Goal: Information Seeking & Learning: Learn about a topic

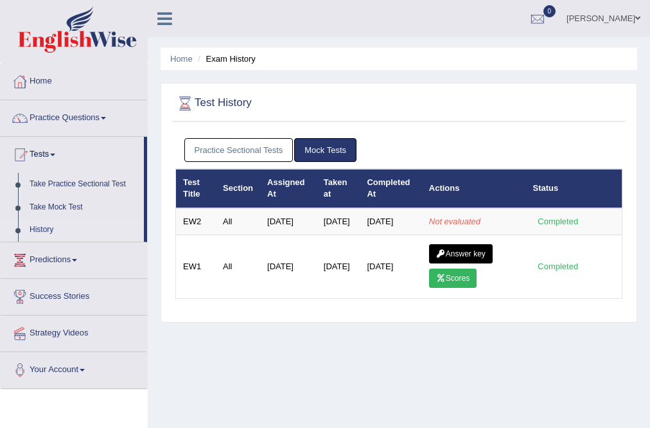
click at [616, 18] on link "[PERSON_NAME]" at bounding box center [603, 16] width 93 height 33
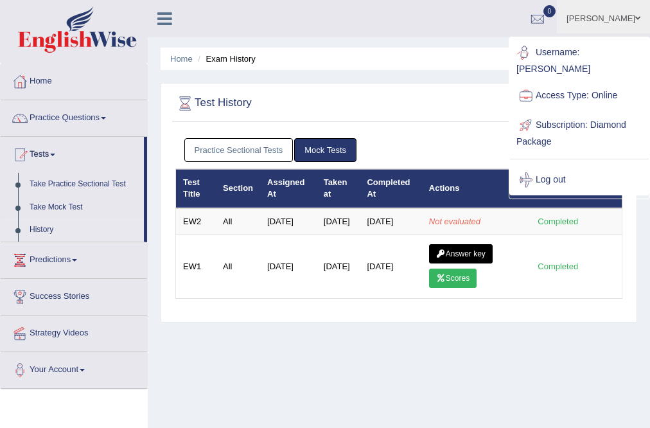
click at [476, 64] on ul "Home Exam History" at bounding box center [398, 59] width 476 height 22
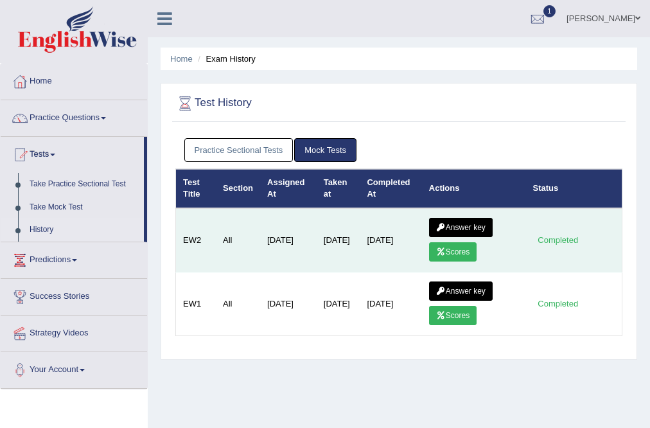
click at [457, 249] on link "Scores" at bounding box center [453, 251] width 48 height 19
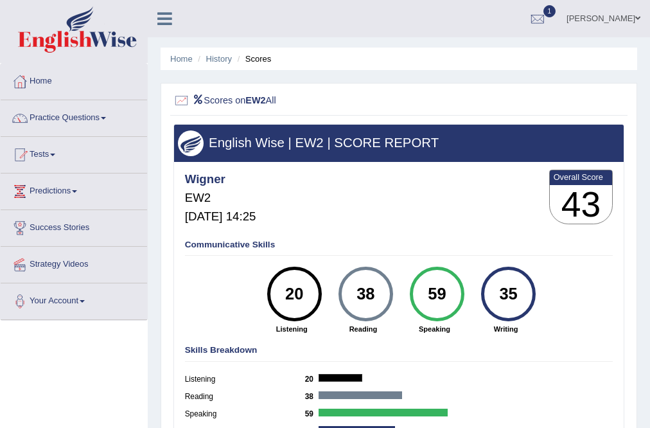
drag, startPoint x: 375, startPoint y: 288, endPoint x: 350, endPoint y: 293, distance: 25.7
click at [350, 293] on div "38" at bounding box center [365, 294] width 40 height 46
drag, startPoint x: 303, startPoint y: 286, endPoint x: 256, endPoint y: 295, distance: 47.7
click at [256, 295] on div "20 Listening" at bounding box center [291, 299] width 71 height 67
click at [304, 295] on div "20" at bounding box center [294, 294] width 40 height 46
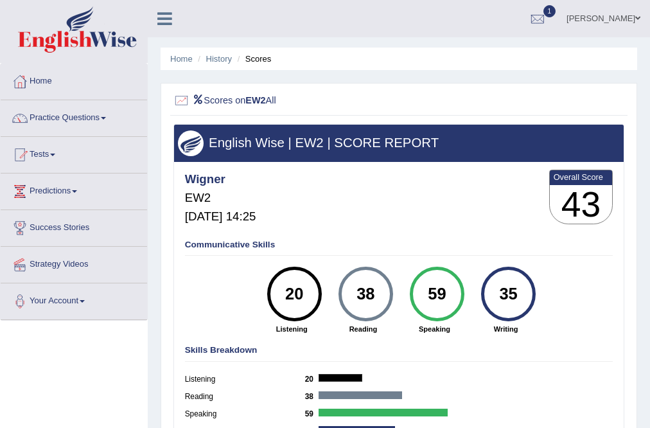
drag, startPoint x: 304, startPoint y: 295, endPoint x: 286, endPoint y: 298, distance: 18.3
click at [286, 298] on div "20" at bounding box center [294, 294] width 40 height 46
drag, startPoint x: 378, startPoint y: 290, endPoint x: 259, endPoint y: 293, distance: 118.8
click at [259, 266] on div "20 Listening 38 Reading 59 Speaking 35 Writing" at bounding box center [399, 266] width 428 height 0
click at [222, 60] on link "History" at bounding box center [219, 59] width 26 height 10
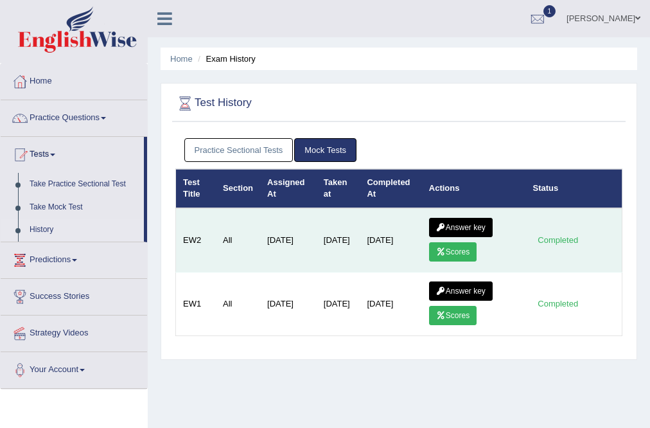
click at [469, 227] on link "Answer key" at bounding box center [461, 227] width 64 height 19
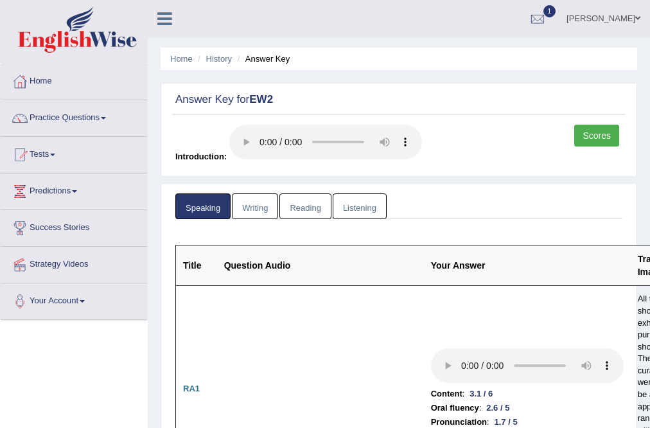
click at [301, 193] on link "Reading" at bounding box center [304, 206] width 51 height 26
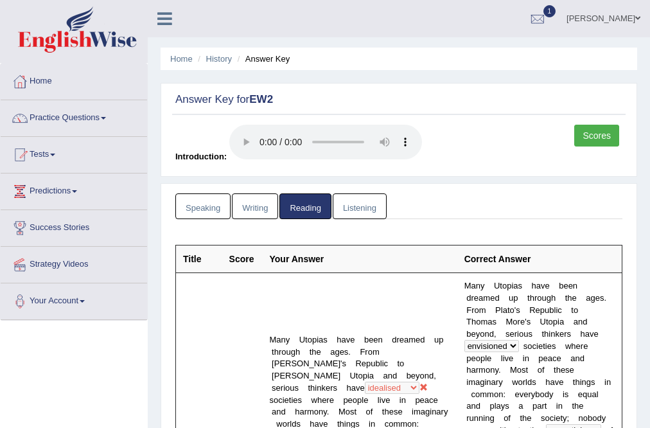
click at [350, 199] on link "Listening" at bounding box center [360, 206] width 54 height 26
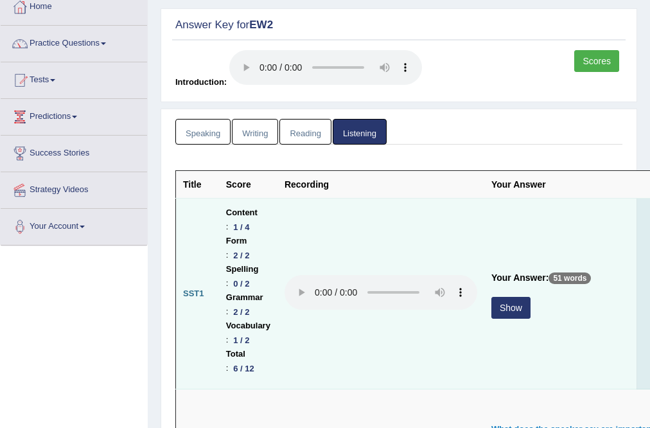
scroll to position [154, 0]
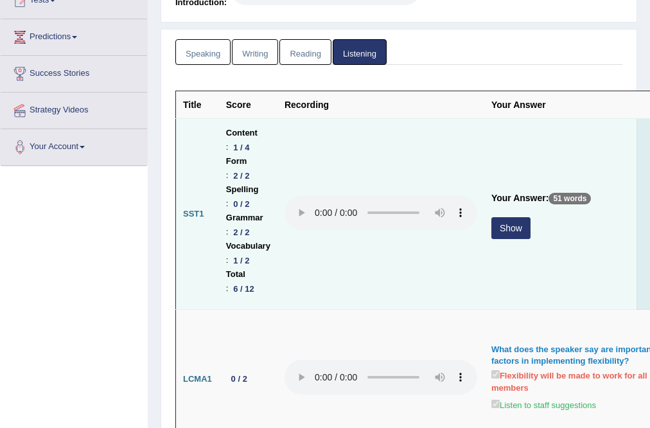
click at [506, 226] on button "Show" at bounding box center [510, 228] width 39 height 22
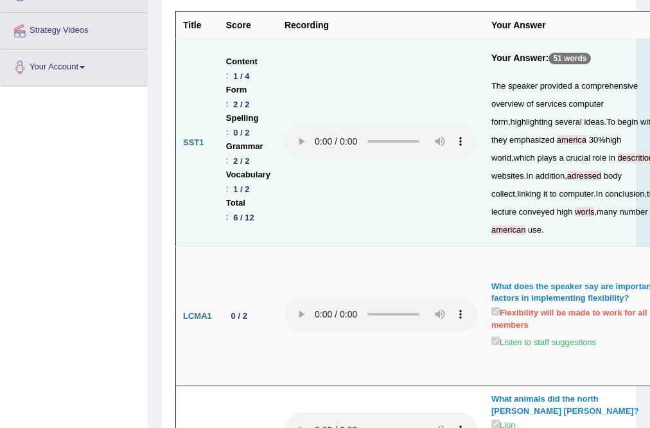
scroll to position [257, 0]
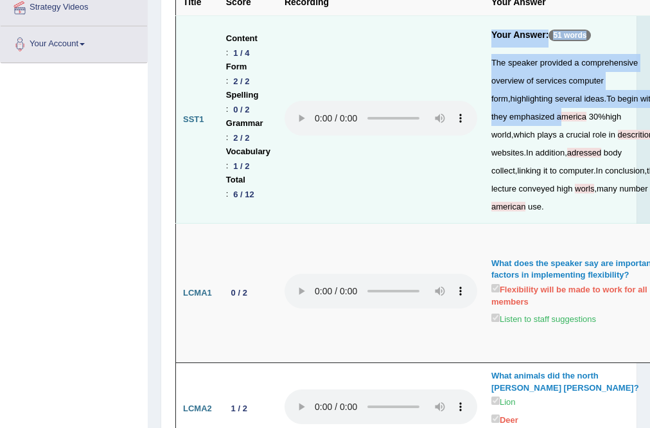
drag, startPoint x: 494, startPoint y: 156, endPoint x: 478, endPoint y: 159, distance: 16.4
click at [478, 159] on tr "SST1 Content : 1 / 4 Form : 2 / 2 Spelling : 0 / 2 Grammar : 2 / 2 Vocabulary :…" at bounding box center [487, 119] width 623 height 207
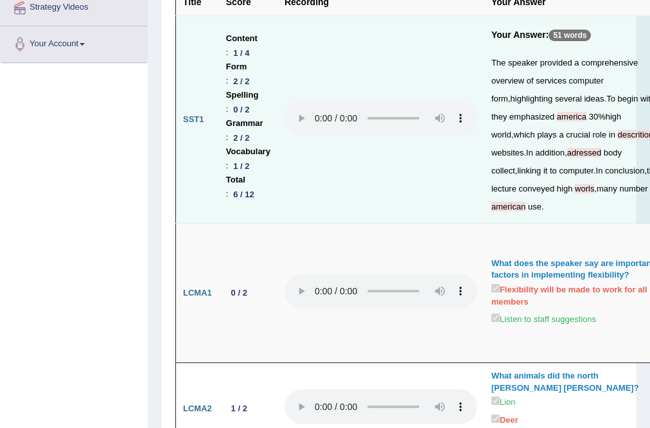
click at [618, 139] on span "descrition" at bounding box center [636, 135] width 36 height 10
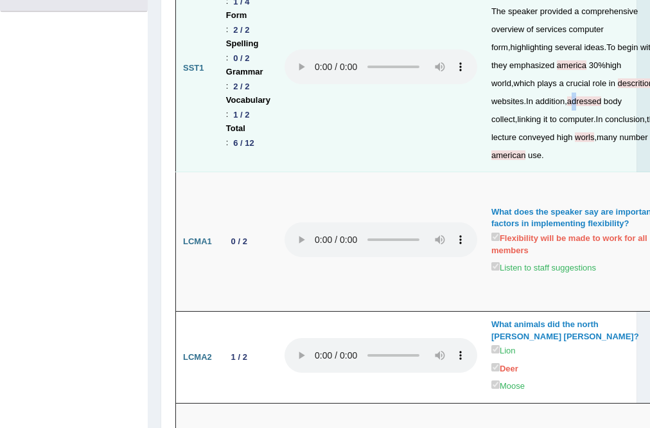
drag, startPoint x: 580, startPoint y: 137, endPoint x: 576, endPoint y: 144, distance: 7.2
click at [576, 144] on div "The speaker provided a comprehensive overview of services computer form , highl…" at bounding box center [576, 84] width 171 height 162
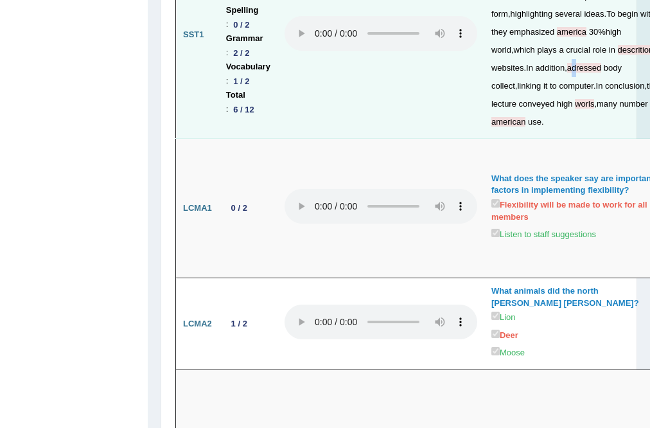
scroll to position [360, 0]
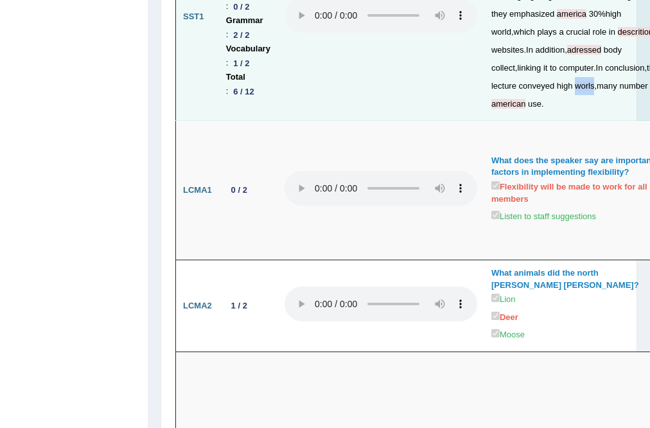
drag, startPoint x: 594, startPoint y: 139, endPoint x: 575, endPoint y: 141, distance: 19.4
click at [575, 113] on div "The speaker provided a comprehensive overview of services computer form , highl…" at bounding box center [576, 32] width 171 height 162
drag, startPoint x: 559, startPoint y: 157, endPoint x: 557, endPoint y: 163, distance: 6.5
click at [557, 113] on div "The speaker provided a comprehensive overview of services computer form , highl…" at bounding box center [576, 32] width 171 height 162
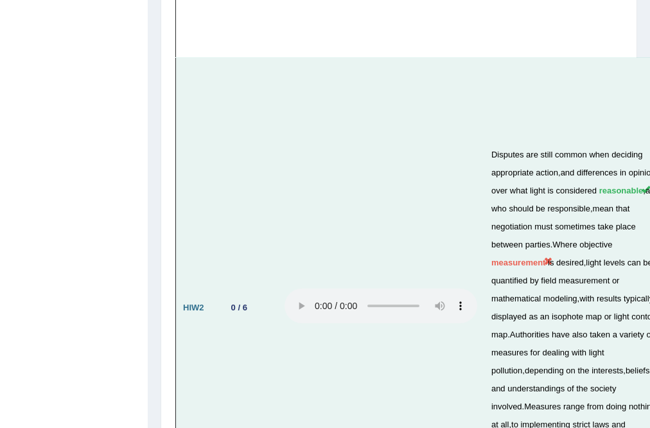
scroll to position [3616, 0]
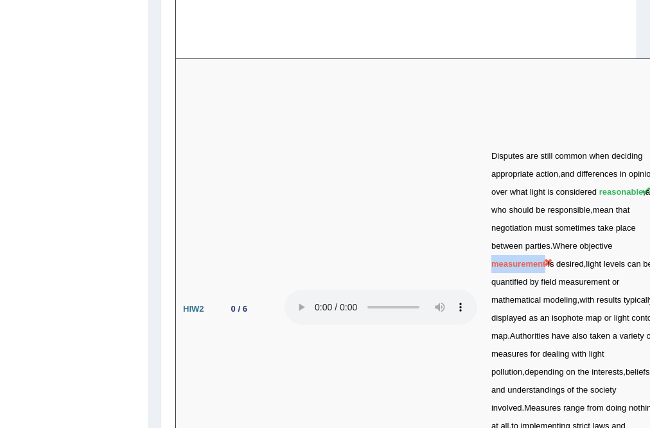
drag, startPoint x: 546, startPoint y: 193, endPoint x: 51, endPoint y: 187, distance: 495.7
click at [488, 195] on td "Disputes are still common when deciding appropriate action , and differences in…" at bounding box center [577, 309] width 186 height 500
drag, startPoint x: 212, startPoint y: 249, endPoint x: 168, endPoint y: 247, distance: 43.7
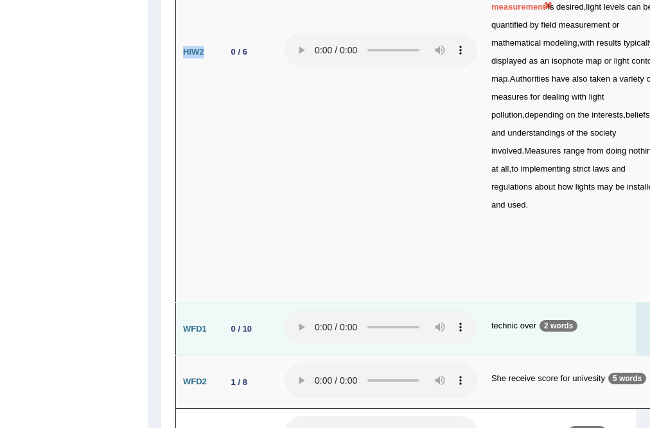
scroll to position [3890, 0]
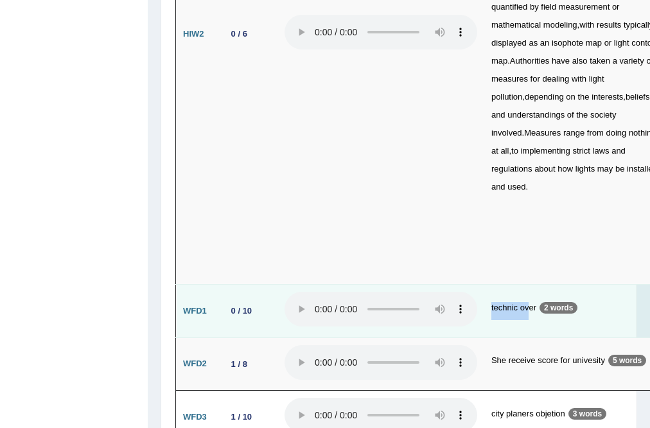
click at [475, 284] on tr "WFD1 0 / 10 technic over 2 words New materials and techniques are changing the …" at bounding box center [487, 310] width 623 height 53
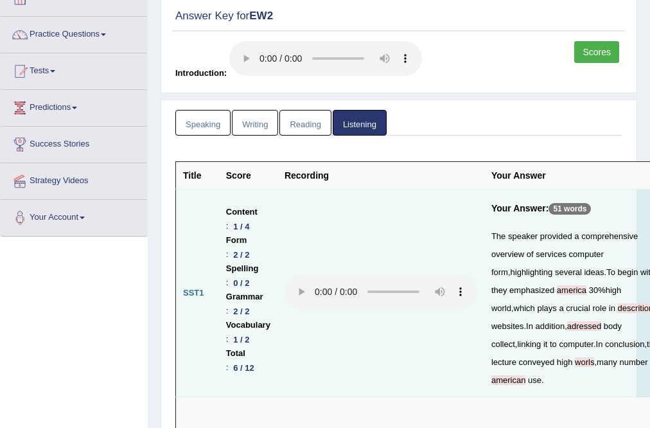
scroll to position [0, 0]
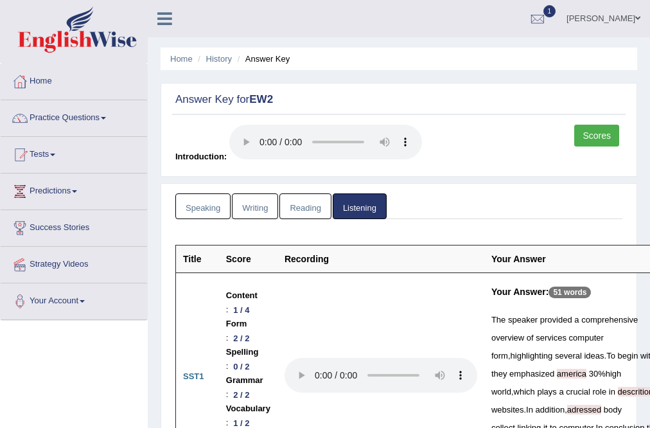
click at [258, 206] on link "Writing" at bounding box center [255, 206] width 46 height 26
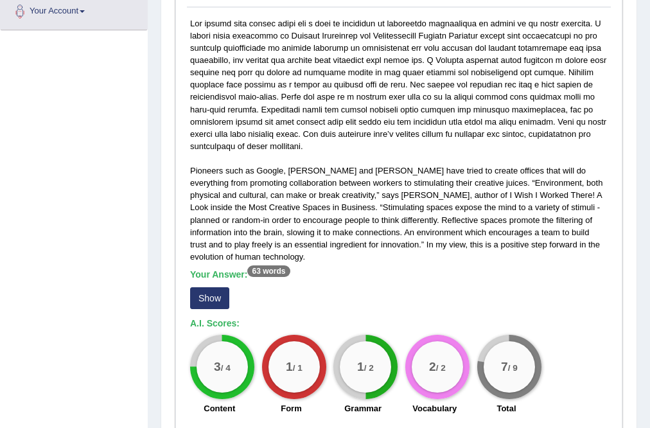
scroll to position [411, 0]
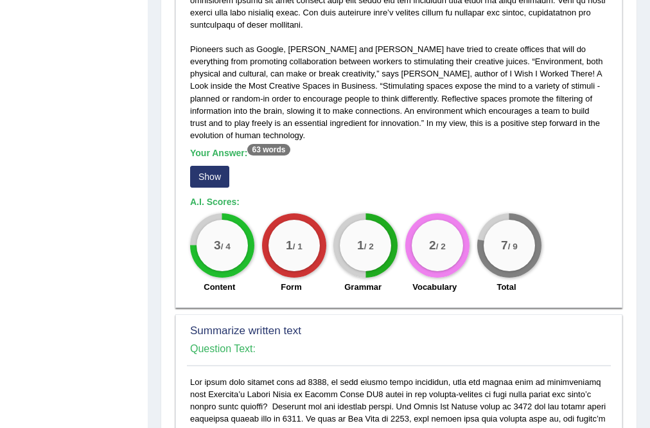
click at [206, 173] on button "Show" at bounding box center [209, 177] width 39 height 22
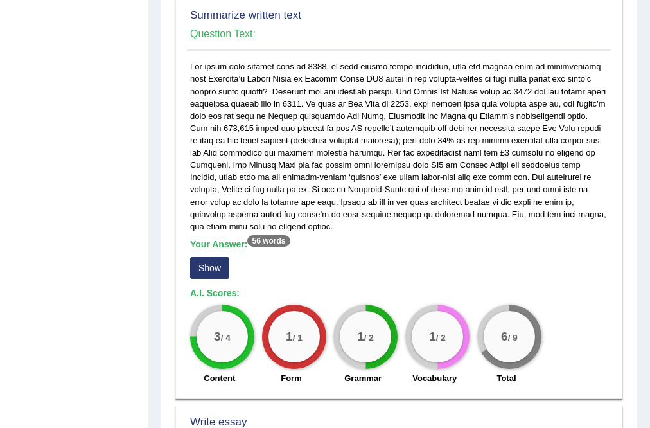
scroll to position [924, 0]
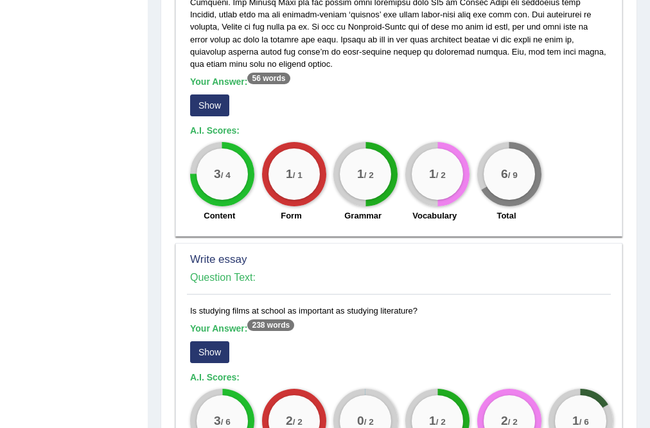
click at [196, 94] on button "Show" at bounding box center [209, 105] width 39 height 22
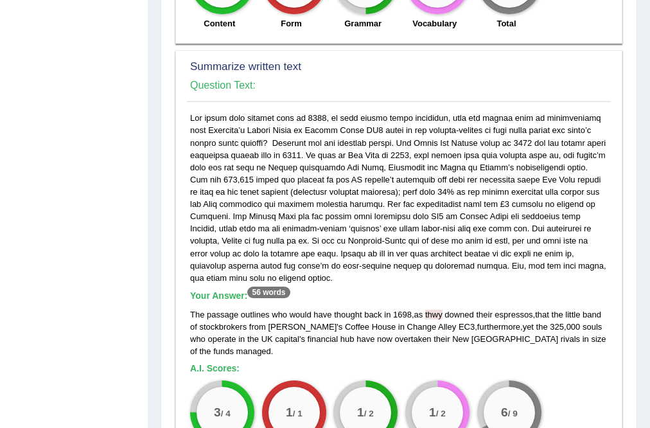
scroll to position [770, 0]
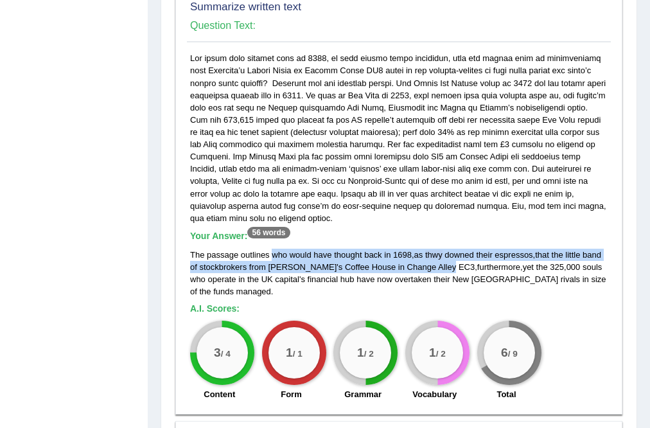
drag, startPoint x: 272, startPoint y: 239, endPoint x: 431, endPoint y: 220, distance: 160.4
click at [420, 248] on div "The passage outlines who would have thought back in 1698 , as thwy downed their…" at bounding box center [398, 272] width 417 height 49
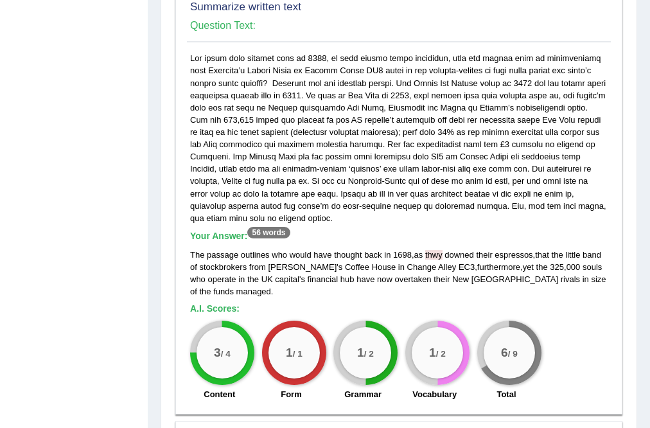
click at [383, 185] on div "Your Answer: 56 words The passage outlines who would have thought back in 1698 …" at bounding box center [399, 229] width 424 height 355
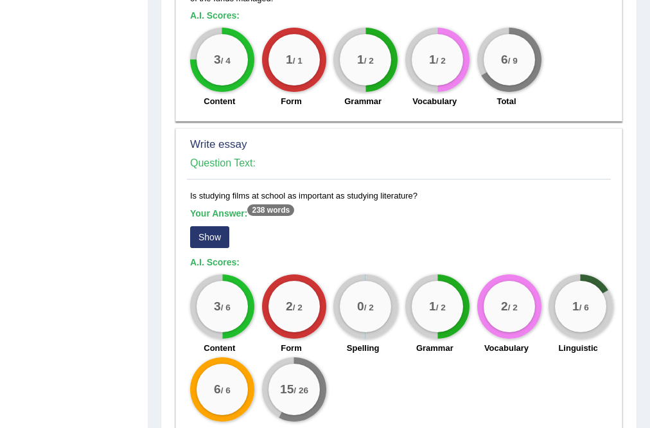
scroll to position [1079, 0]
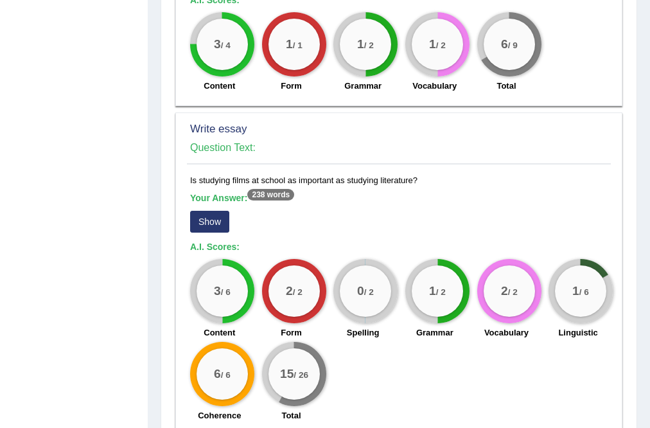
click at [211, 211] on button "Show" at bounding box center [209, 222] width 39 height 22
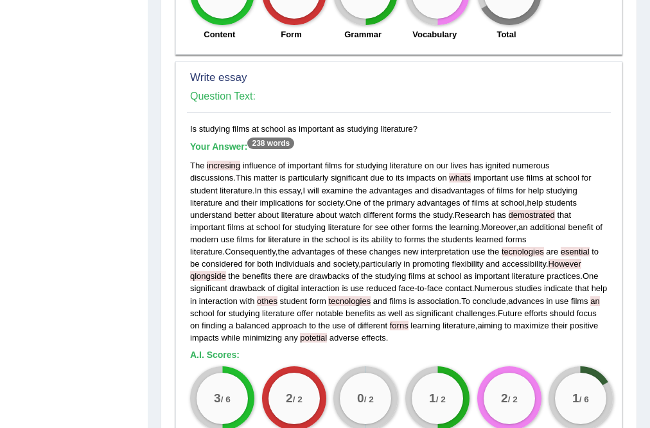
scroll to position [1181, 0]
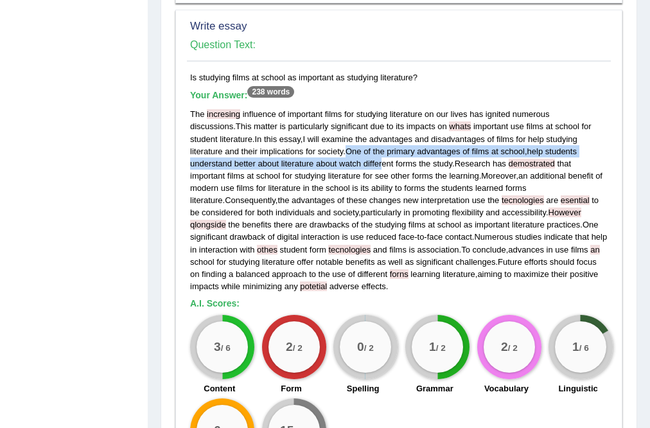
drag, startPoint x: 294, startPoint y: 124, endPoint x: 312, endPoint y: 134, distance: 20.4
click at [312, 134] on div "The incresing influence of important films for studying literature on our lives…" at bounding box center [398, 200] width 417 height 184
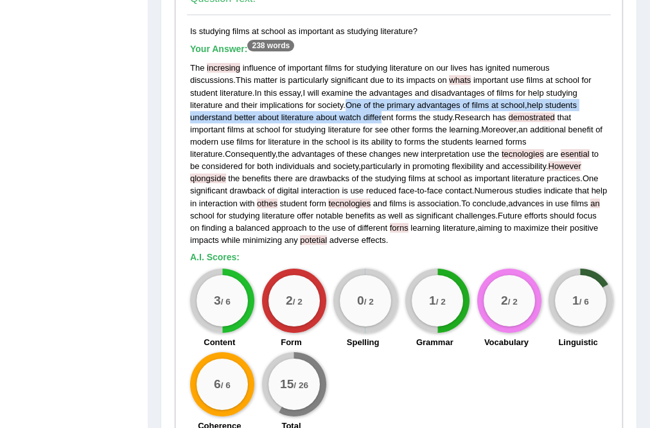
scroll to position [1279, 0]
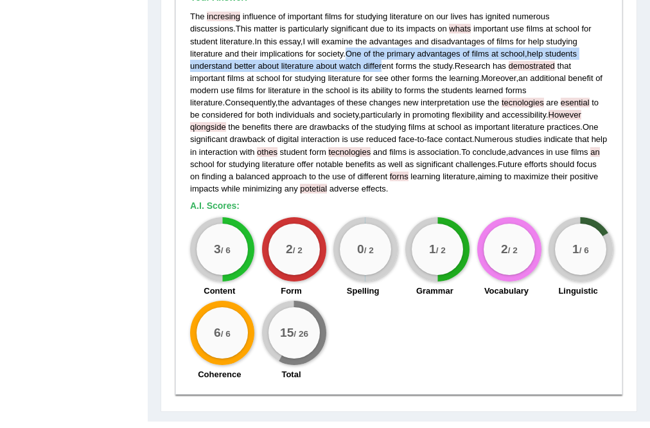
drag, startPoint x: 311, startPoint y: 308, endPoint x: 261, endPoint y: 307, distance: 50.1
click at [261, 307] on div "15 / 26 Total" at bounding box center [292, 341] width 72 height 83
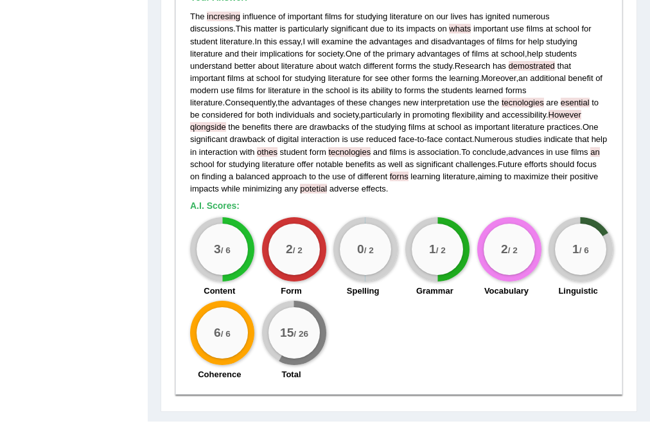
click at [379, 275] on div "3 / 6 Content 2 / 2 Form 0 / 2 Spelling 1 / 2 Grammar 2 / 2 Vocabulary 1 / 6 Li…" at bounding box center [399, 300] width 430 height 166
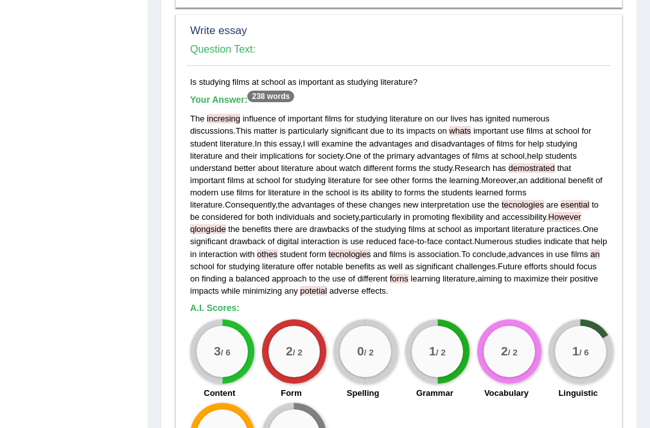
scroll to position [1176, 0]
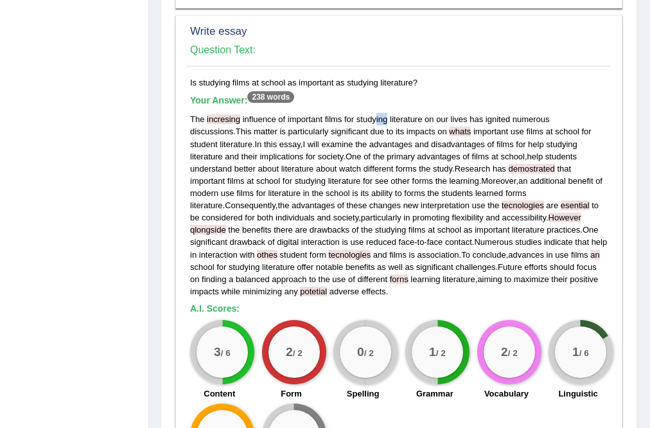
click at [385, 113] on div "The incresing influence of important films for studying literature on our lives…" at bounding box center [398, 205] width 417 height 184
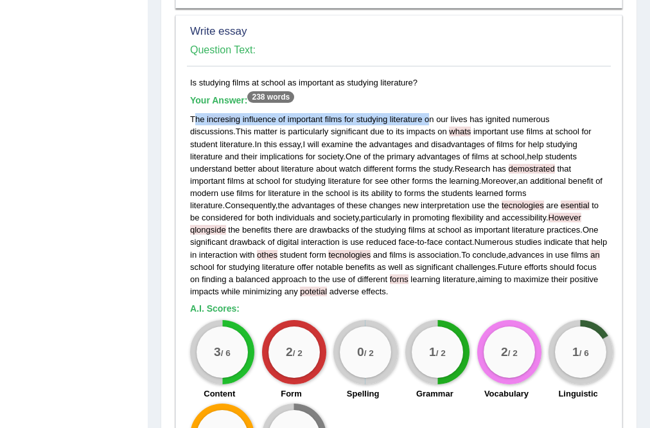
drag, startPoint x: 428, startPoint y: 96, endPoint x: 195, endPoint y: 93, distance: 232.4
click at [195, 113] on div "The incresing influence of important films for studying literature on our lives…" at bounding box center [398, 205] width 417 height 184
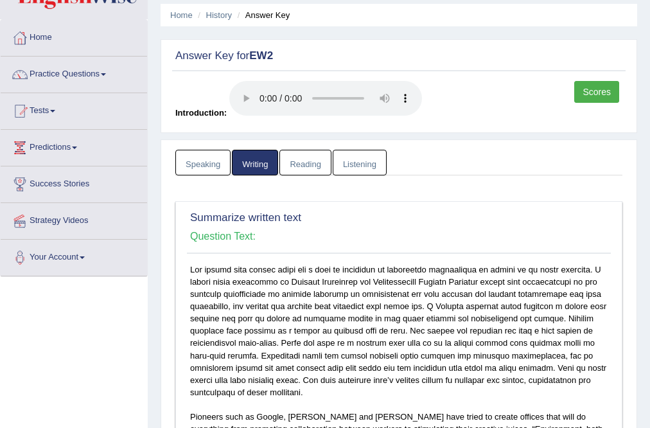
scroll to position [0, 0]
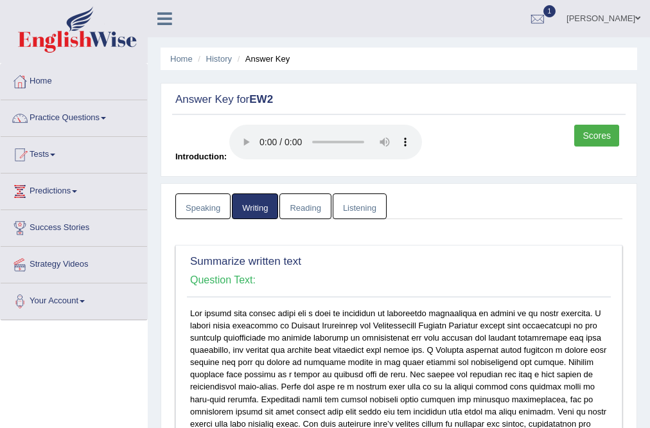
click at [193, 197] on link "Speaking" at bounding box center [202, 206] width 55 height 26
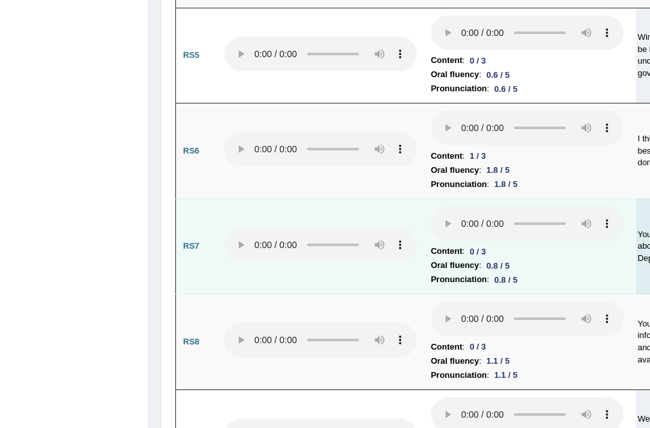
scroll to position [2054, 0]
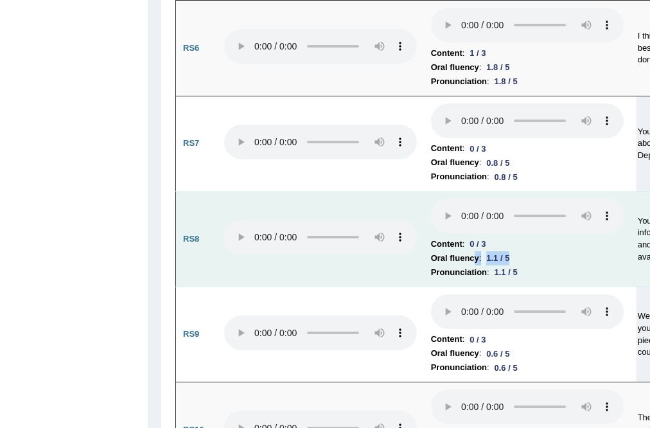
drag, startPoint x: 519, startPoint y: 241, endPoint x: 474, endPoint y: 243, distance: 44.3
click at [474, 251] on li "Oral fluency : 1.1 / 5" at bounding box center [527, 258] width 193 height 14
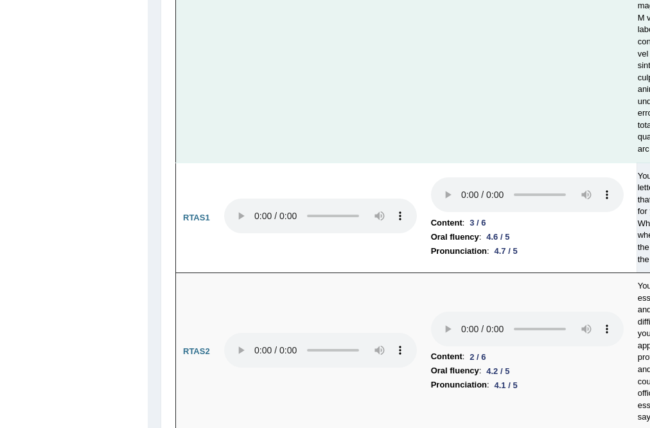
scroll to position [7731, 0]
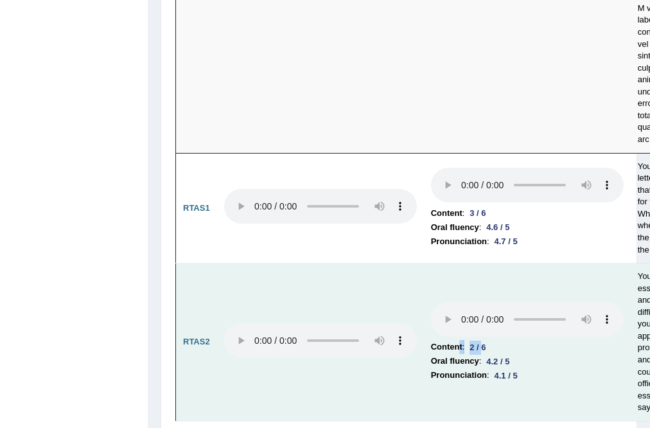
drag, startPoint x: 485, startPoint y: 287, endPoint x: 460, endPoint y: 293, distance: 26.3
click at [460, 340] on li "Content : 2 / 6" at bounding box center [527, 347] width 193 height 14
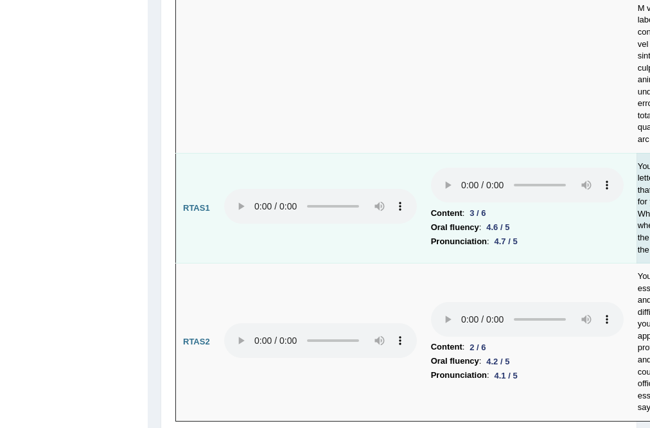
click at [587, 234] on li "Pronunciation : 4.7 / 5" at bounding box center [527, 241] width 193 height 14
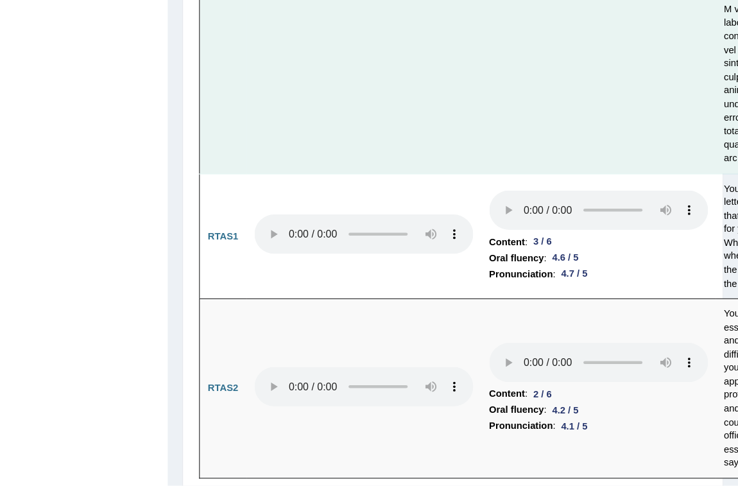
scroll to position [7677, 0]
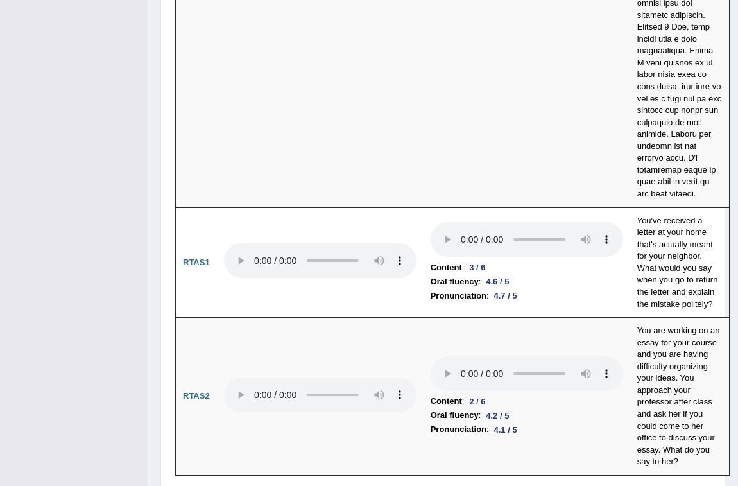
drag, startPoint x: 633, startPoint y: 0, endPoint x: 31, endPoint y: 235, distance: 646.4
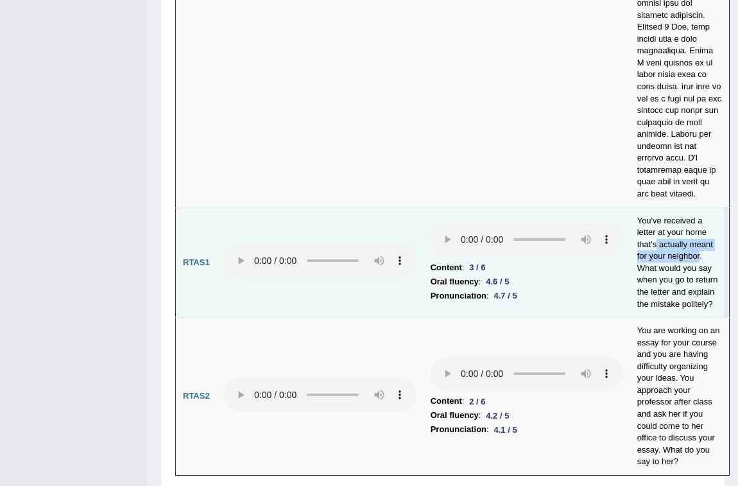
drag, startPoint x: 700, startPoint y: 204, endPoint x: 655, endPoint y: 194, distance: 46.0
click at [649, 207] on td "You've received a letter at your home that's actually meant for your neighbor. …" at bounding box center [680, 262] width 100 height 110
drag, startPoint x: 686, startPoint y: 234, endPoint x: 675, endPoint y: 261, distance: 28.9
click at [649, 261] on td "You've received a letter at your home that's actually meant for your neighbor. …" at bounding box center [680, 262] width 100 height 110
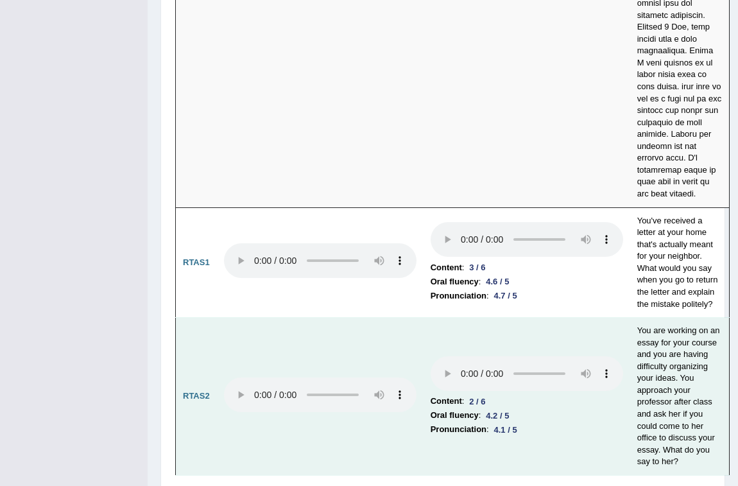
click at [649, 318] on td "You are working on an essay for your course and you are having difficulty organ…" at bounding box center [680, 397] width 100 height 158
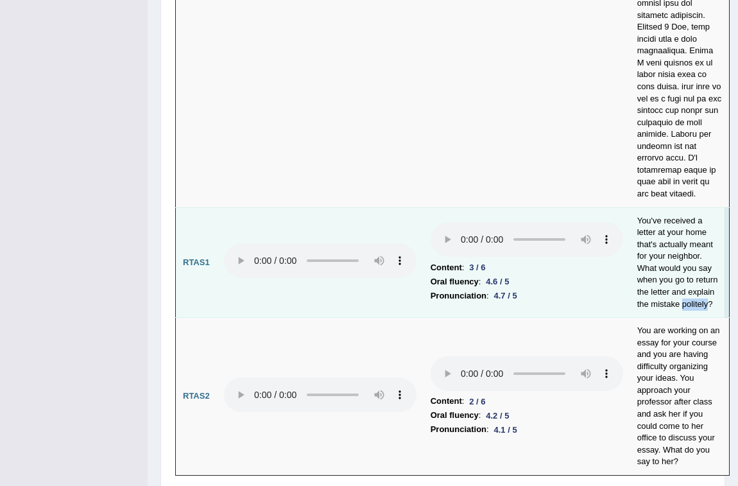
drag, startPoint x: 708, startPoint y: 250, endPoint x: 682, endPoint y: 252, distance: 26.4
click at [649, 252] on td "You've received a letter at your home that's actually meant for your neighbor. …" at bounding box center [680, 262] width 100 height 110
click at [649, 218] on td "You've received a letter at your home that's actually meant for your neighbor. …" at bounding box center [680, 262] width 100 height 110
click at [649, 212] on td "You've received a letter at your home that's actually meant for your neighbor. …" at bounding box center [680, 262] width 100 height 110
drag, startPoint x: 660, startPoint y: 226, endPoint x: 712, endPoint y: 253, distance: 58.6
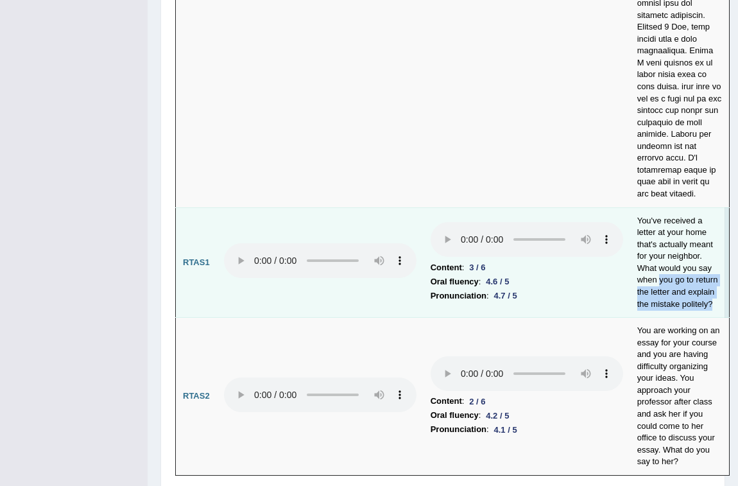
click at [649, 253] on td "You've received a letter at your home that's actually meant for your neighbor. …" at bounding box center [680, 262] width 100 height 110
click at [649, 215] on td "You've received a letter at your home that's actually meant for your neighbor. …" at bounding box center [680, 262] width 100 height 110
drag, startPoint x: 634, startPoint y: 164, endPoint x: 697, endPoint y: 170, distance: 63.2
click at [649, 207] on td "You've received a letter at your home that's actually meant for your neighbor. …" at bounding box center [680, 262] width 100 height 110
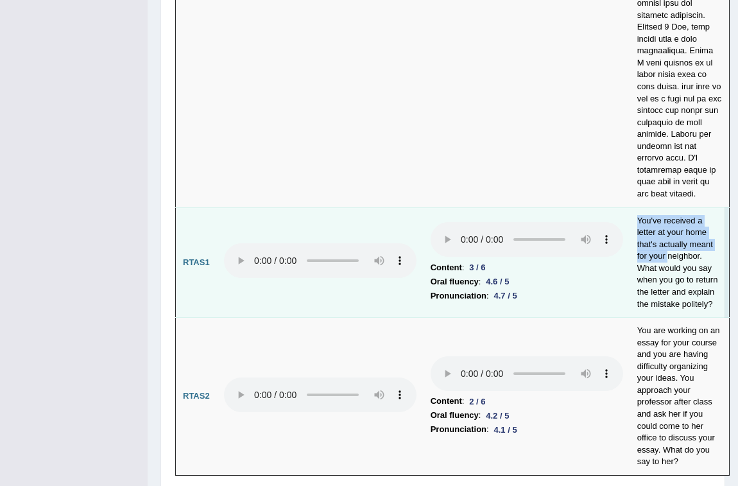
drag, startPoint x: 636, startPoint y: 164, endPoint x: 668, endPoint y: 205, distance: 51.7
click at [649, 207] on td "You've received a letter at your home that's actually meant for your neighbor. …" at bounding box center [680, 262] width 100 height 110
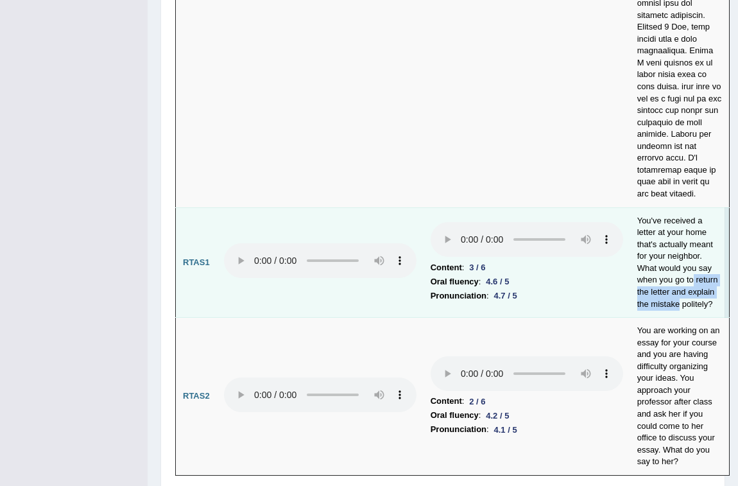
drag, startPoint x: 693, startPoint y: 225, endPoint x: 677, endPoint y: 256, distance: 34.7
click at [649, 256] on td "You've received a letter at your home that's actually meant for your neighbor. …" at bounding box center [680, 262] width 100 height 110
click at [649, 249] on td "You've received a letter at your home that's actually meant for your neighbor. …" at bounding box center [680, 262] width 100 height 110
drag, startPoint x: 716, startPoint y: 250, endPoint x: 678, endPoint y: 254, distance: 38.1
click at [649, 254] on td "You've received a letter at your home that's actually meant for your neighbor. …" at bounding box center [680, 262] width 100 height 110
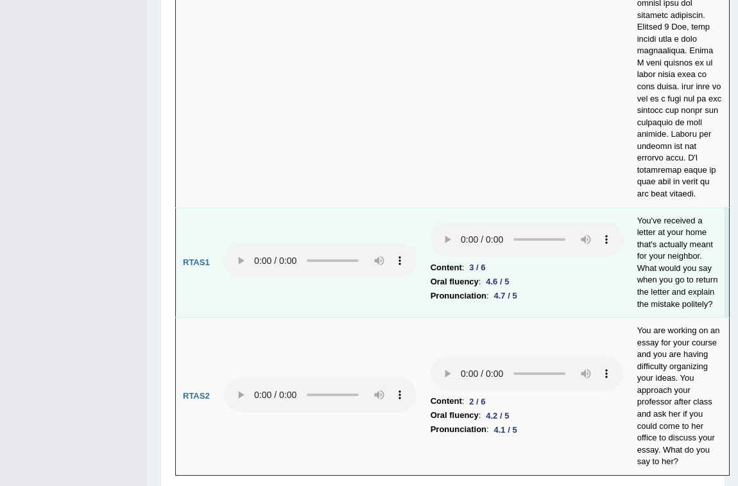
drag, startPoint x: 718, startPoint y: 223, endPoint x: 635, endPoint y: 231, distance: 83.2
click at [635, 231] on td "You've received a letter at your home that's actually meant for your neighbor. …" at bounding box center [680, 262] width 100 height 110
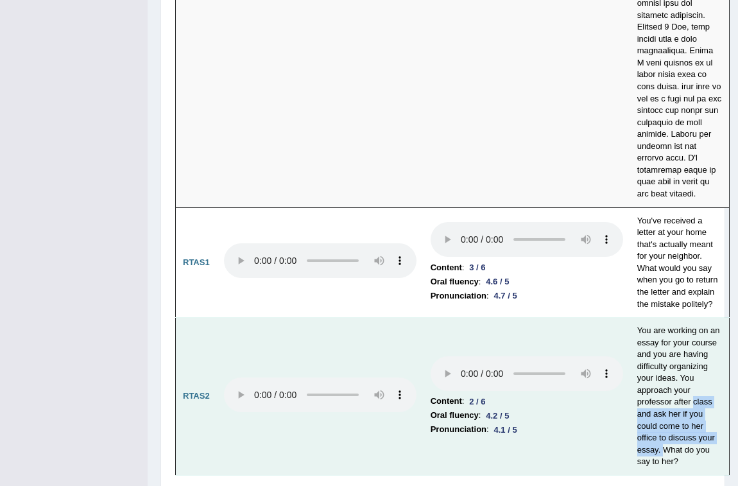
drag, startPoint x: 693, startPoint y: 345, endPoint x: 663, endPoint y: 397, distance: 60.4
click at [649, 397] on td "You are working on an essay for your course and you are having difficulty organ…" at bounding box center [680, 397] width 100 height 158
click at [649, 390] on td "You are working on an essay for your course and you are having difficulty organ…" at bounding box center [680, 397] width 100 height 158
drag, startPoint x: 671, startPoint y: 343, endPoint x: 631, endPoint y: 349, distance: 40.2
click at [631, 349] on td "You are working on an essay for your course and you are having difficulty organ…" at bounding box center [680, 397] width 100 height 158
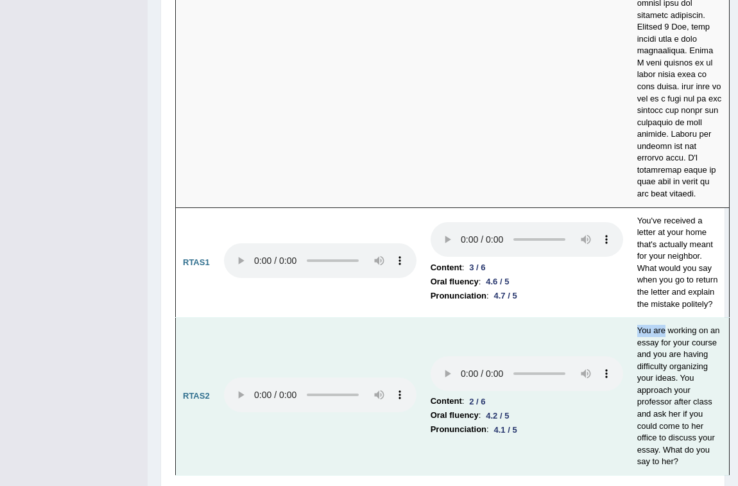
drag, startPoint x: 637, startPoint y: 273, endPoint x: 663, endPoint y: 277, distance: 26.0
click at [649, 318] on td "You are working on an essay for your course and you are having difficulty organ…" at bounding box center [680, 397] width 100 height 158
drag, startPoint x: 655, startPoint y: 320, endPoint x: 634, endPoint y: 327, distance: 21.5
click at [634, 327] on td "You are working on an essay for your course and you are having difficulty organ…" at bounding box center [680, 397] width 100 height 158
drag, startPoint x: 692, startPoint y: 371, endPoint x: 718, endPoint y: 386, distance: 30.2
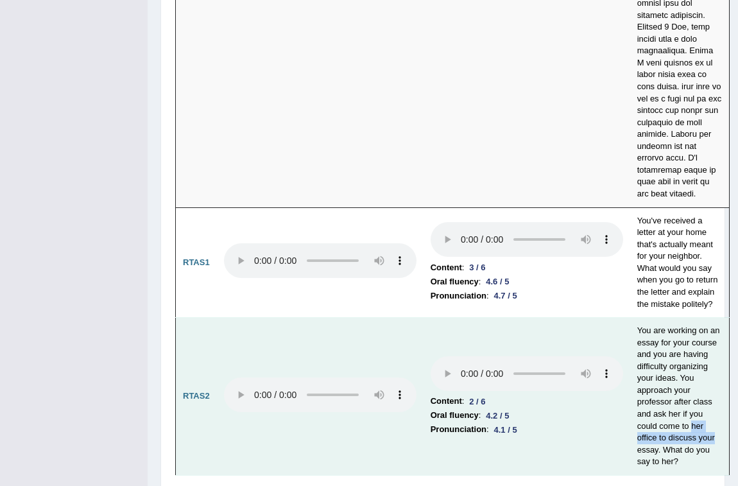
click at [649, 386] on td "You are working on an essay for your course and you are having difficulty organ…" at bounding box center [680, 397] width 100 height 158
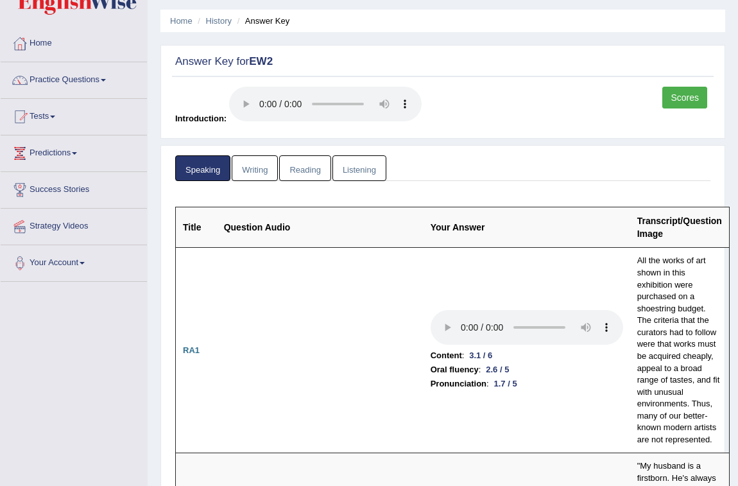
scroll to position [0, 0]
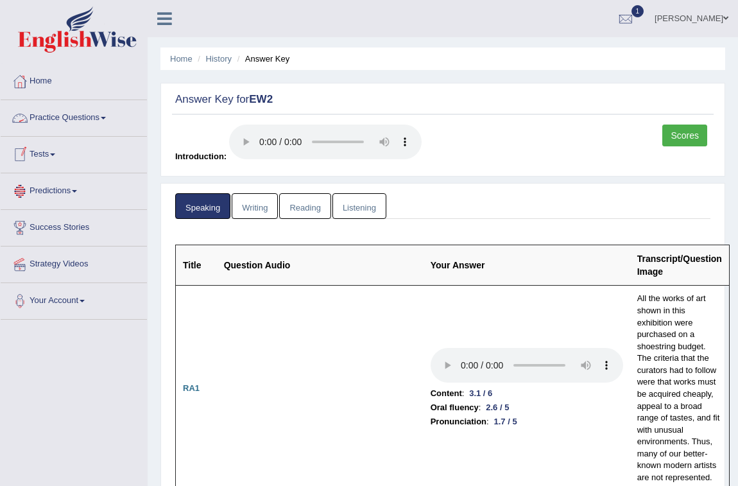
click at [649, 128] on link "Scores" at bounding box center [685, 136] width 45 height 22
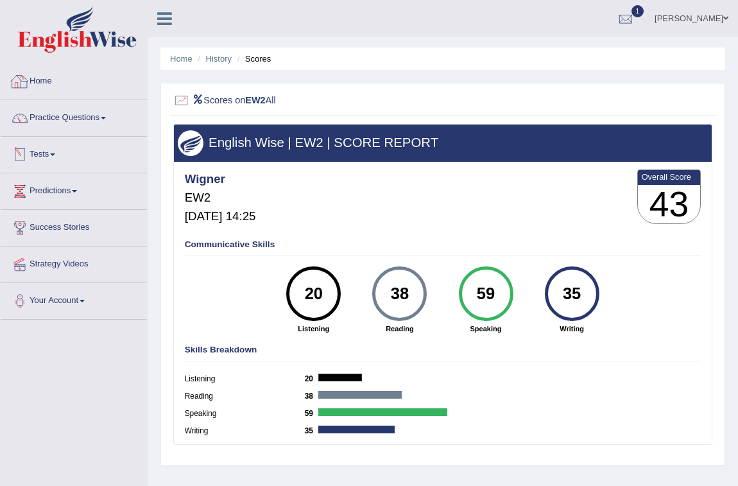
click at [47, 75] on link "Home" at bounding box center [74, 80] width 146 height 32
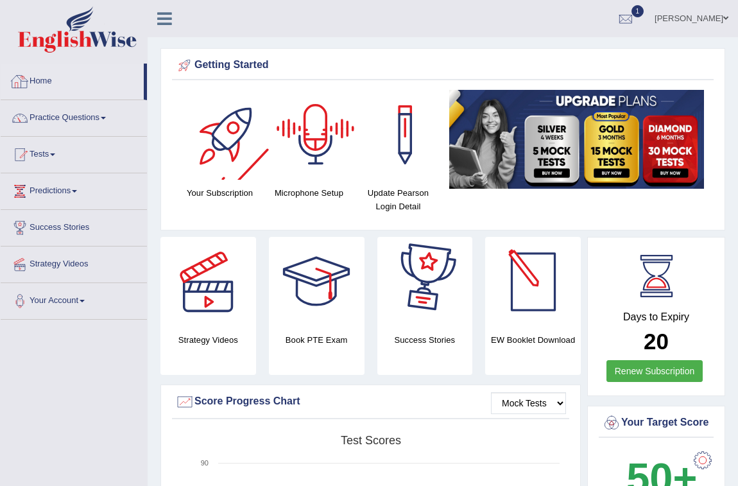
click at [33, 78] on link "Home" at bounding box center [72, 80] width 143 height 32
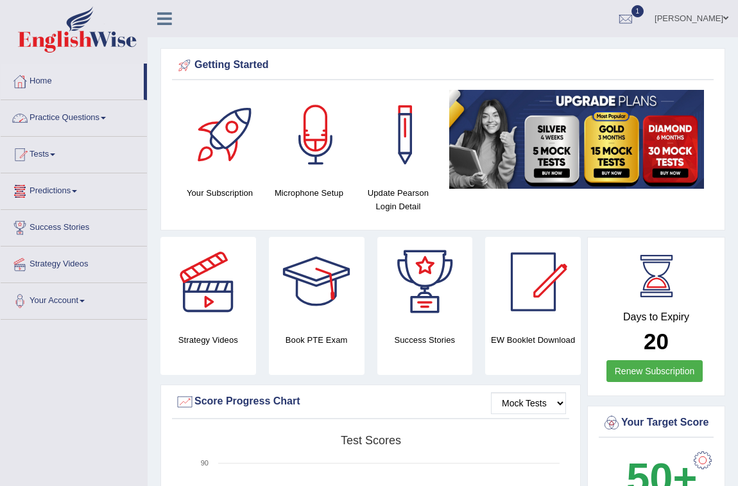
click at [73, 112] on link "Practice Questions" at bounding box center [74, 116] width 146 height 32
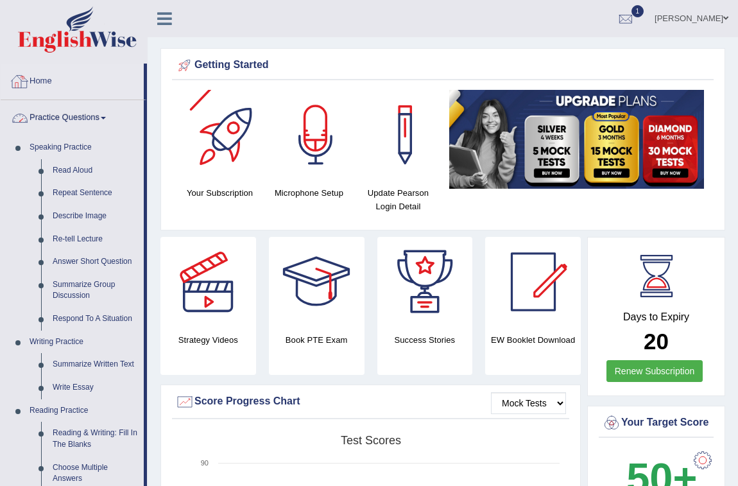
click at [298, 24] on div "Wygner Oliveira Toggle navigation Username: Wigner Access Type: Online Subscrip…" at bounding box center [443, 18] width 591 height 37
click at [89, 116] on link "Practice Questions" at bounding box center [72, 116] width 143 height 32
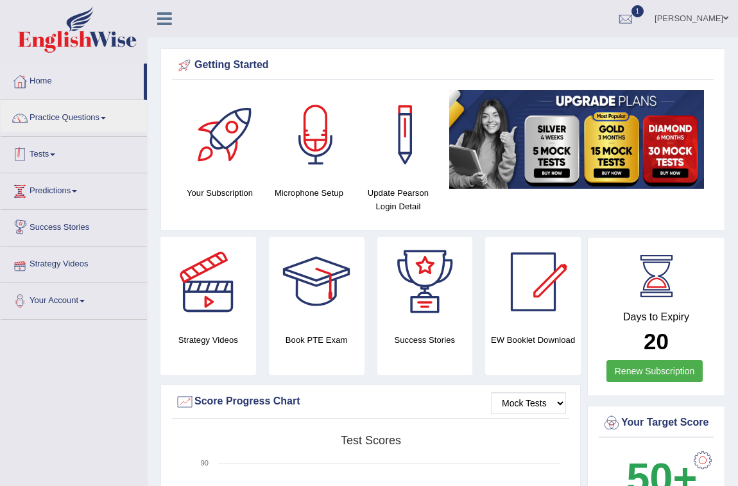
click at [60, 152] on link "Tests" at bounding box center [74, 153] width 146 height 32
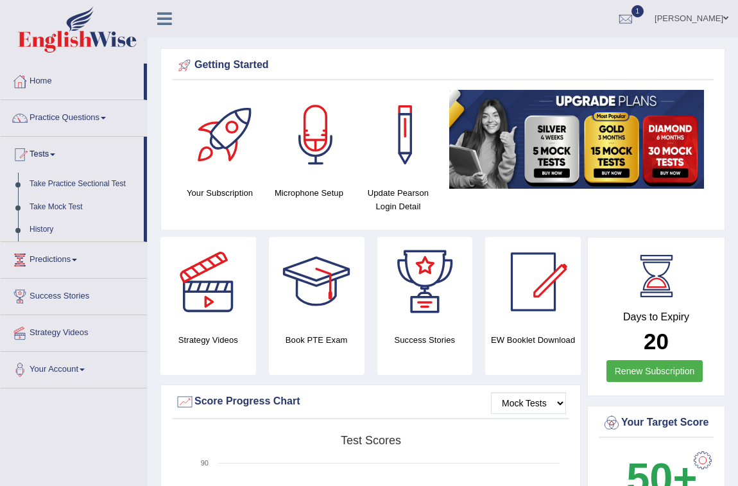
click at [67, 205] on link "Take Mock Test" at bounding box center [84, 207] width 120 height 23
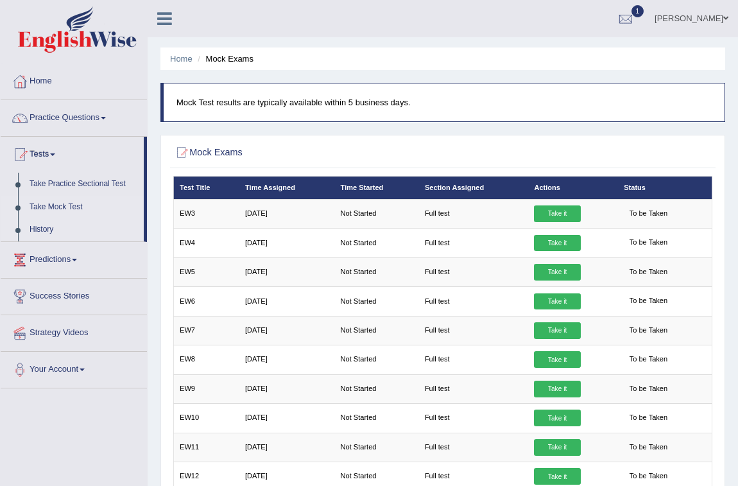
click at [49, 227] on link "History" at bounding box center [84, 229] width 120 height 23
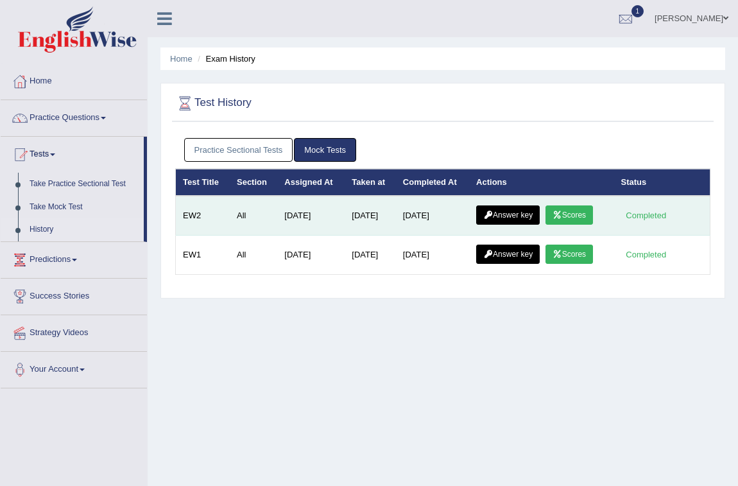
click at [573, 216] on link "Scores" at bounding box center [570, 214] width 48 height 19
click at [522, 212] on link "Answer key" at bounding box center [508, 214] width 64 height 19
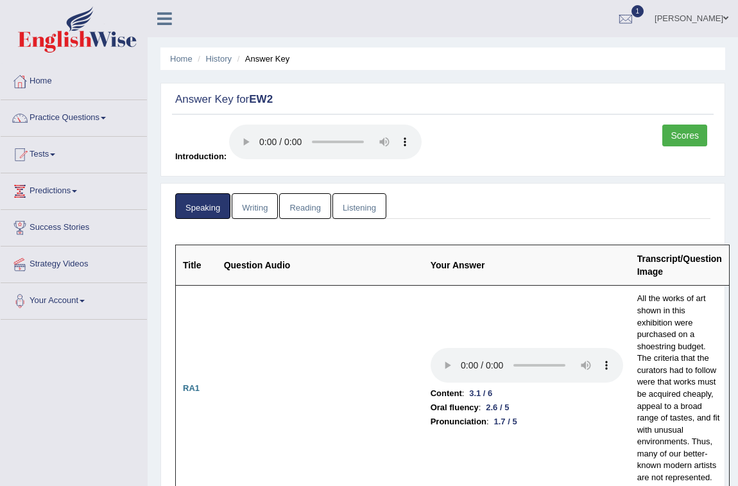
click at [256, 216] on link "Writing" at bounding box center [255, 206] width 46 height 26
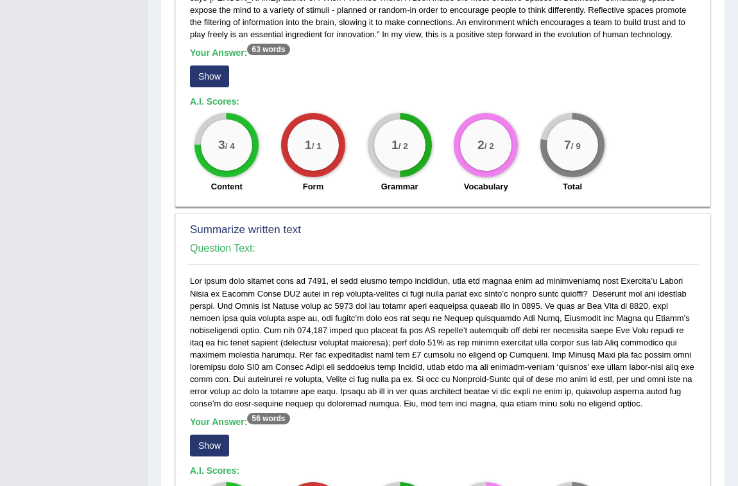
scroll to position [291, 0]
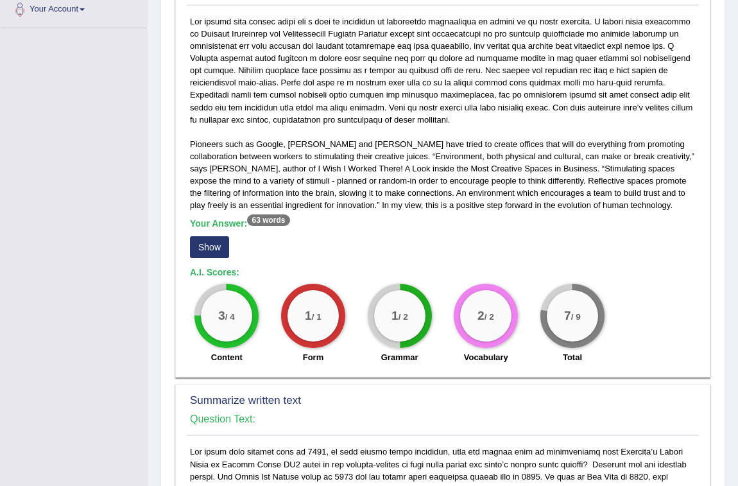
click at [211, 250] on button "Show" at bounding box center [209, 247] width 39 height 22
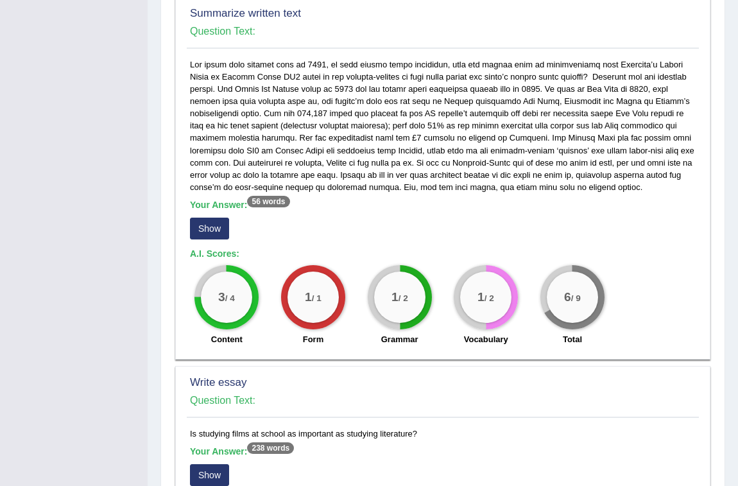
scroll to position [673, 0]
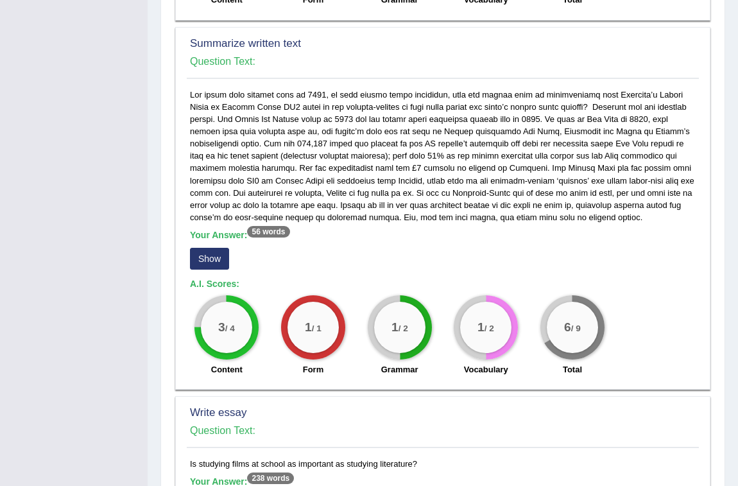
click at [210, 257] on button "Show" at bounding box center [209, 259] width 39 height 22
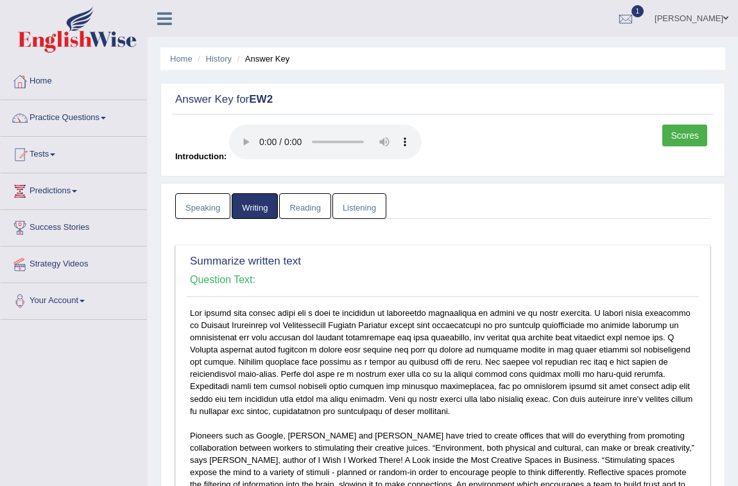
scroll to position [58, 0]
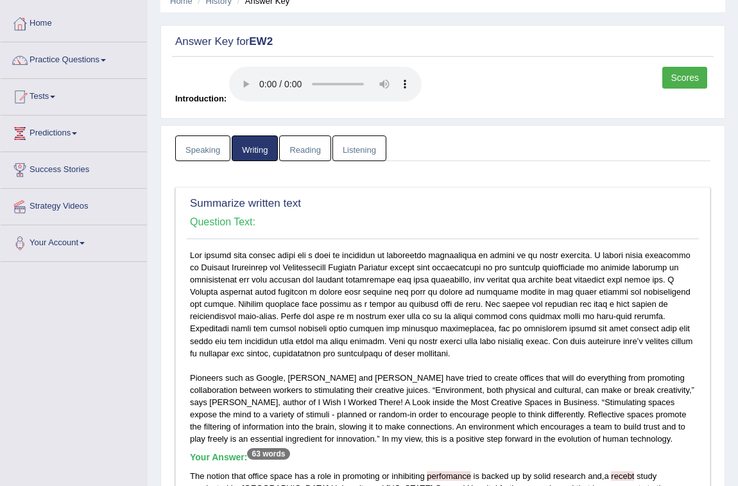
click at [673, 80] on link "Scores" at bounding box center [685, 78] width 45 height 22
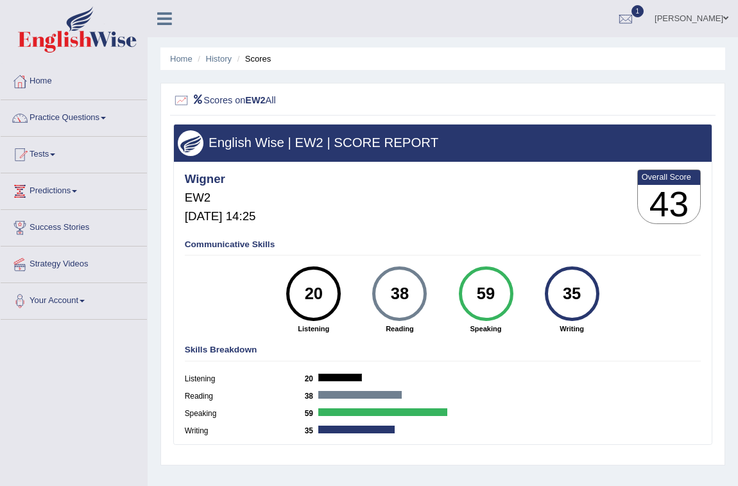
click at [40, 83] on link "Home" at bounding box center [74, 80] width 146 height 32
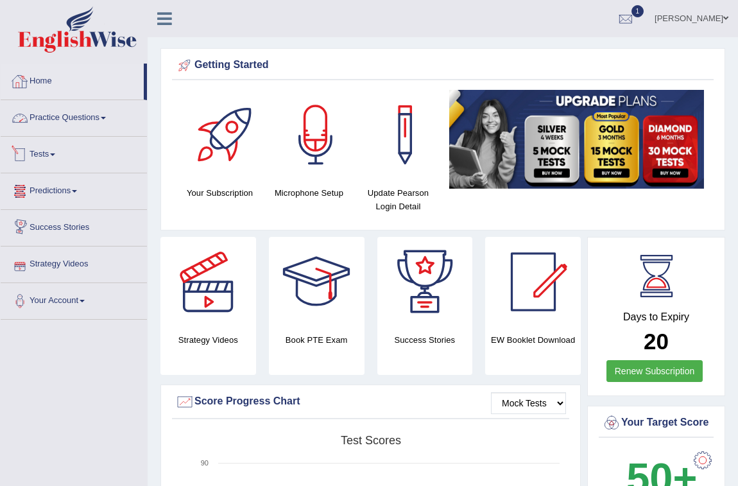
click at [36, 83] on link "Home" at bounding box center [72, 80] width 143 height 32
click at [58, 152] on link "Tests" at bounding box center [74, 153] width 146 height 32
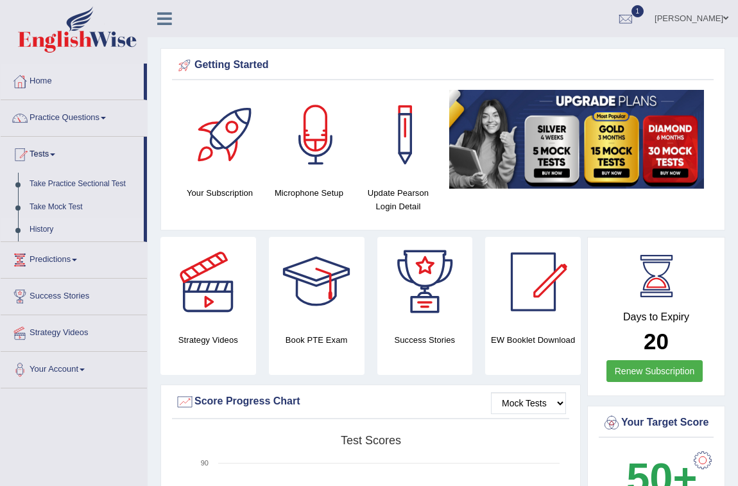
click at [37, 226] on link "History" at bounding box center [84, 229] width 120 height 23
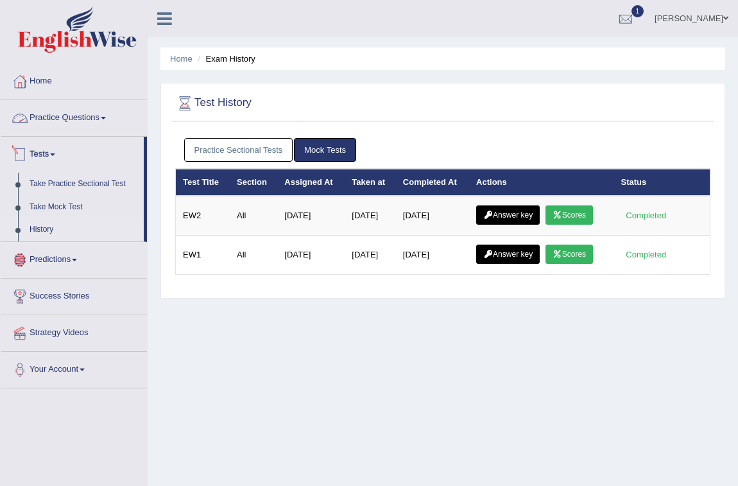
click at [39, 118] on link "Practice Questions" at bounding box center [74, 116] width 146 height 32
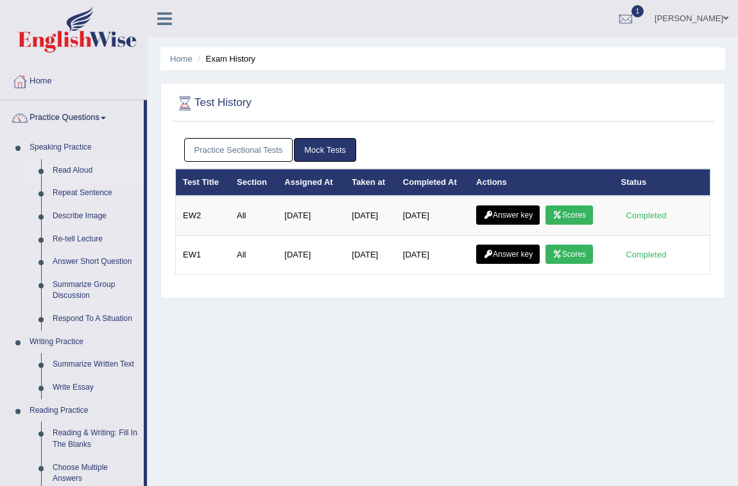
click at [60, 170] on link "Read Aloud" at bounding box center [95, 170] width 97 height 23
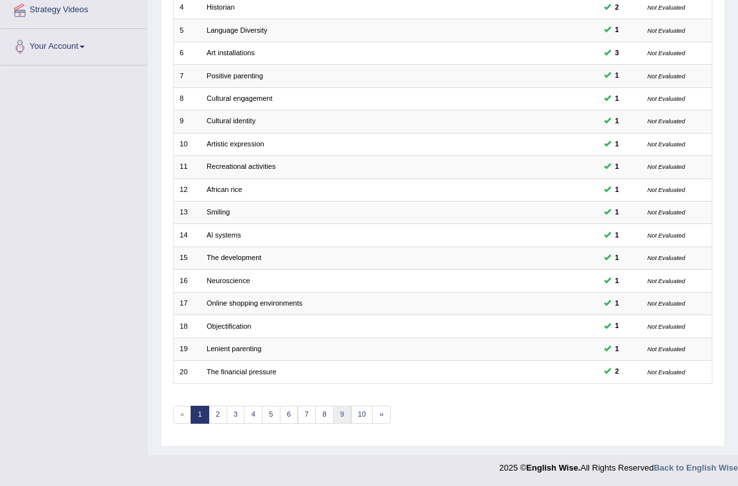
click at [336, 410] on link "9" at bounding box center [342, 415] width 19 height 18
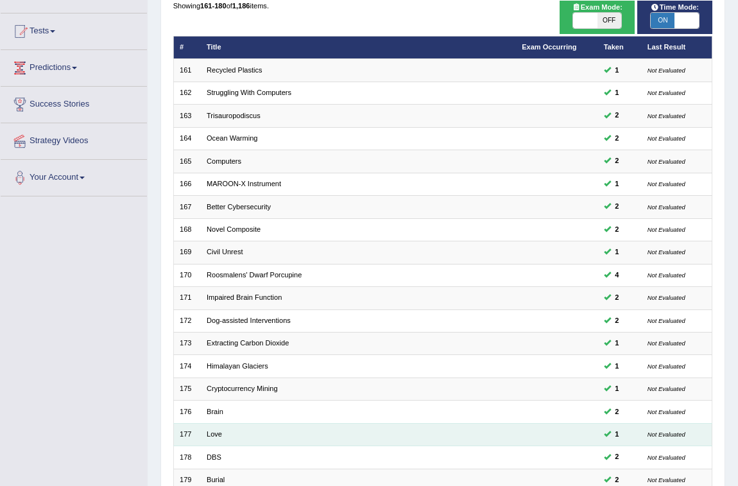
scroll to position [254, 0]
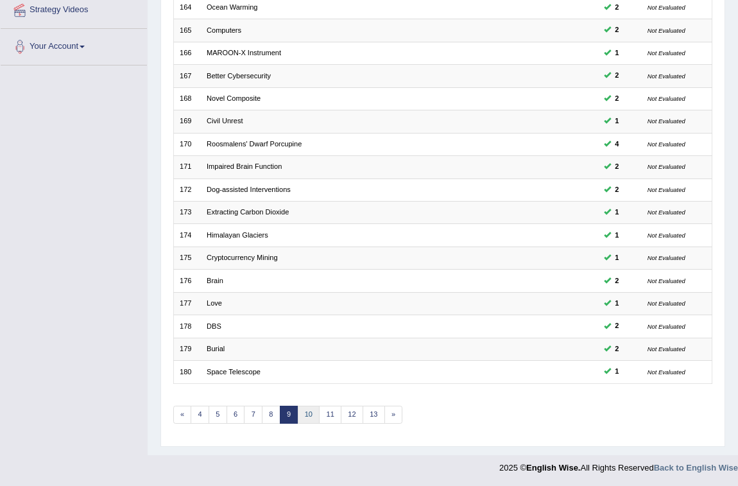
click at [308, 417] on link "10" at bounding box center [309, 415] width 22 height 18
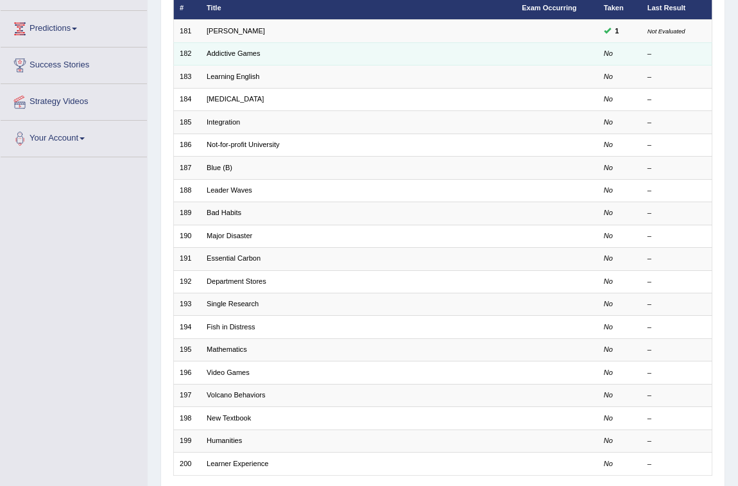
scroll to position [21, 0]
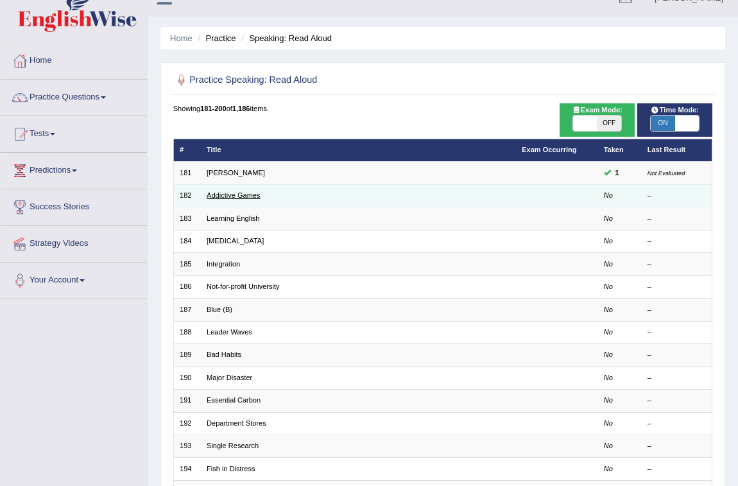
click at [230, 197] on link "Addictive Games" at bounding box center [234, 195] width 54 height 8
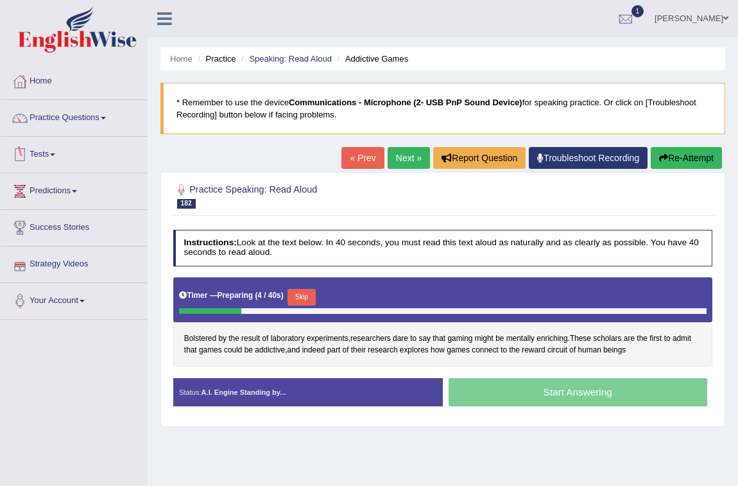
click at [307, 295] on button "Skip" at bounding box center [302, 297] width 28 height 17
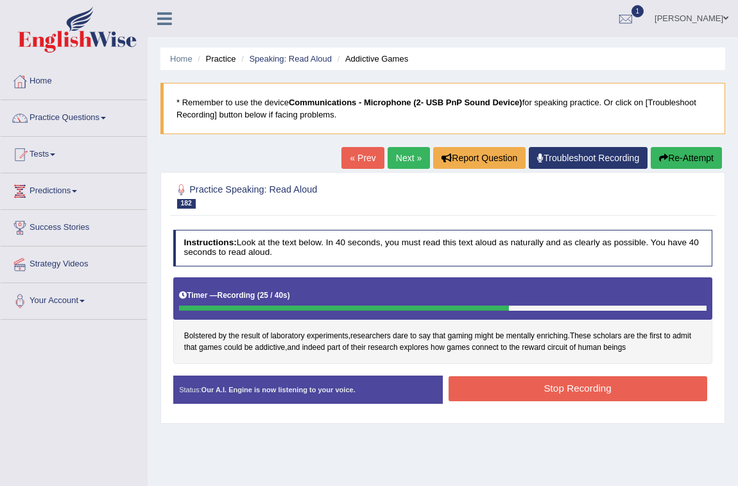
click at [571, 392] on button "Stop Recording" at bounding box center [578, 388] width 259 height 25
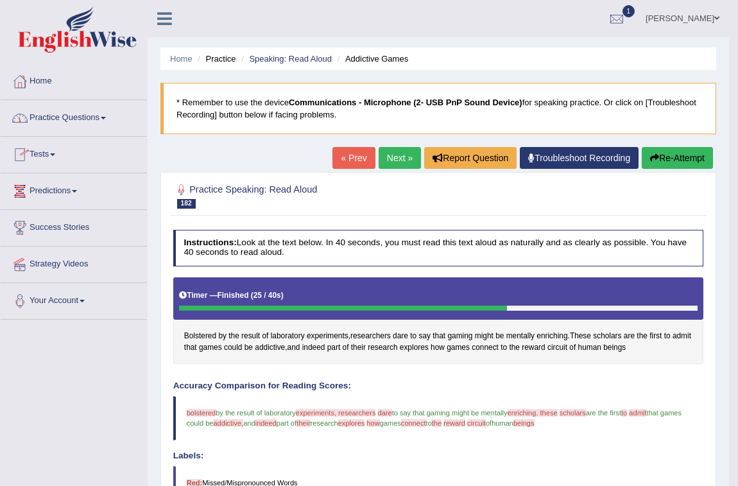
click at [83, 117] on link "Practice Questions" at bounding box center [74, 116] width 146 height 32
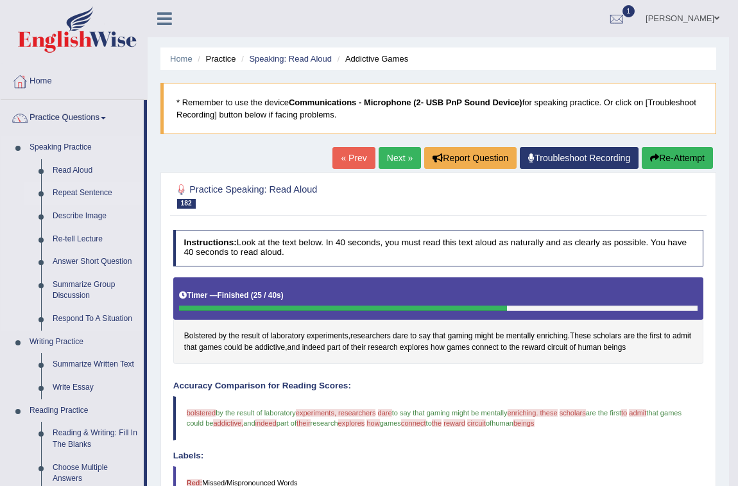
click at [71, 187] on link "Repeat Sentence" at bounding box center [95, 193] width 97 height 23
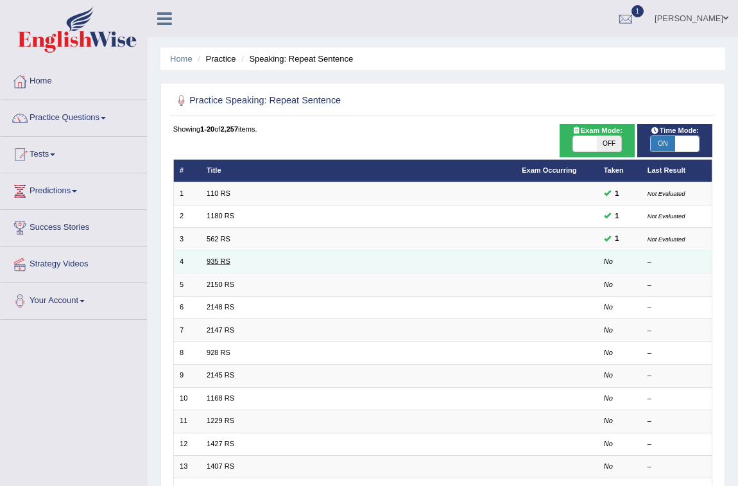
click at [224, 261] on link "935 RS" at bounding box center [219, 261] width 24 height 8
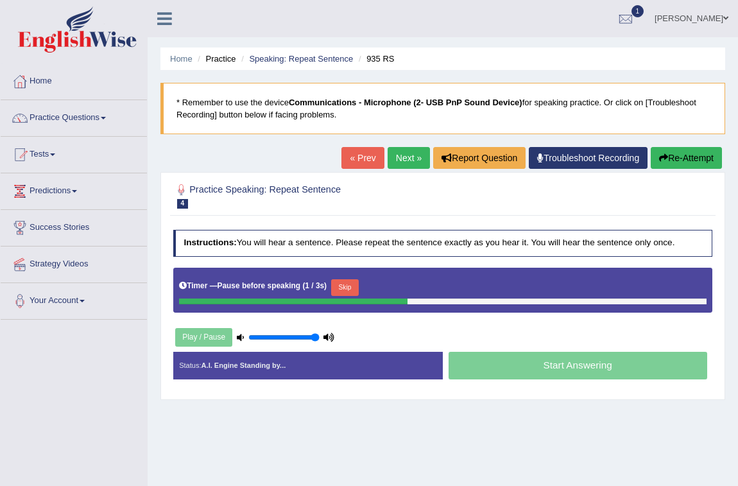
click at [354, 283] on button "Skip" at bounding box center [345, 287] width 28 height 17
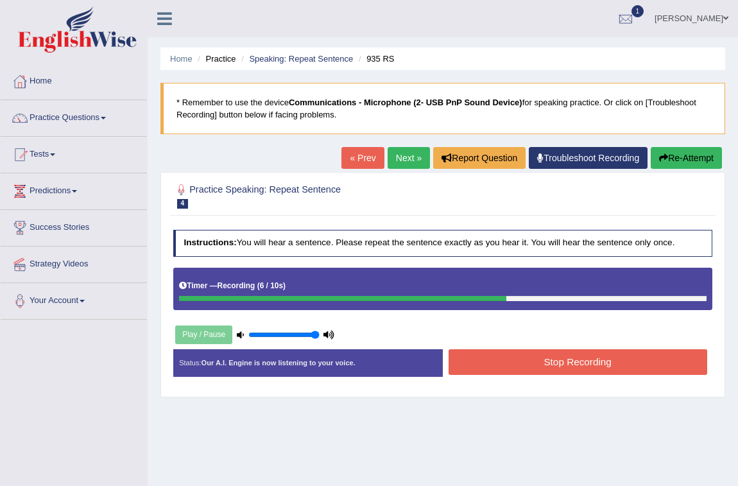
click at [559, 355] on button "Stop Recording" at bounding box center [578, 361] width 259 height 25
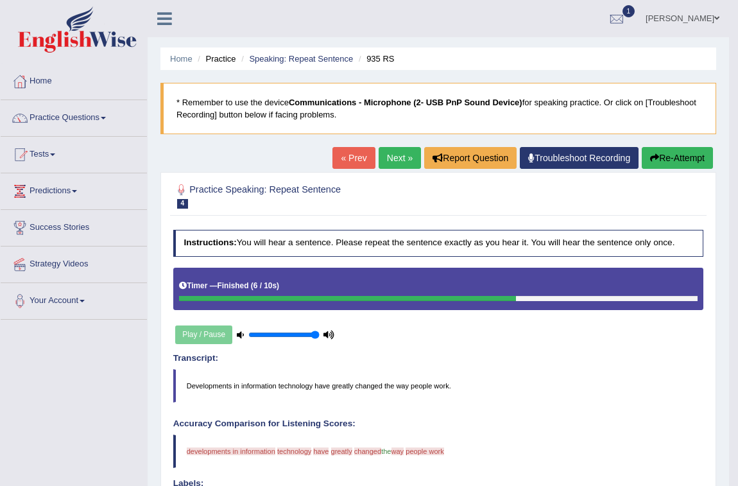
click at [392, 157] on link "Next »" at bounding box center [400, 158] width 42 height 22
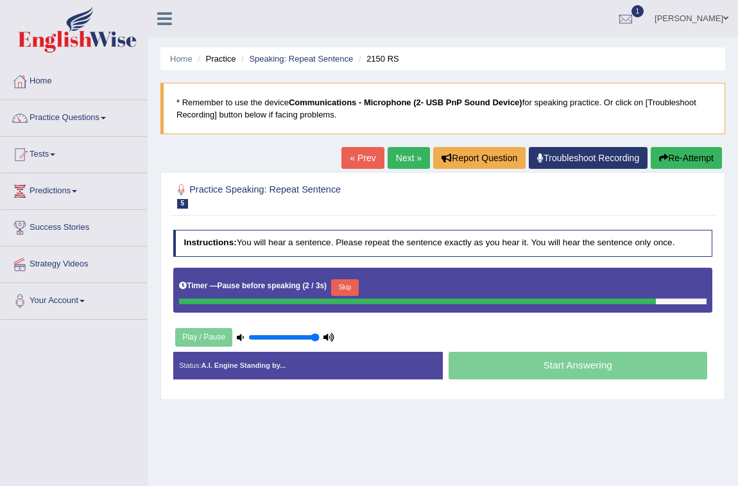
click at [359, 282] on button "Skip" at bounding box center [345, 287] width 28 height 17
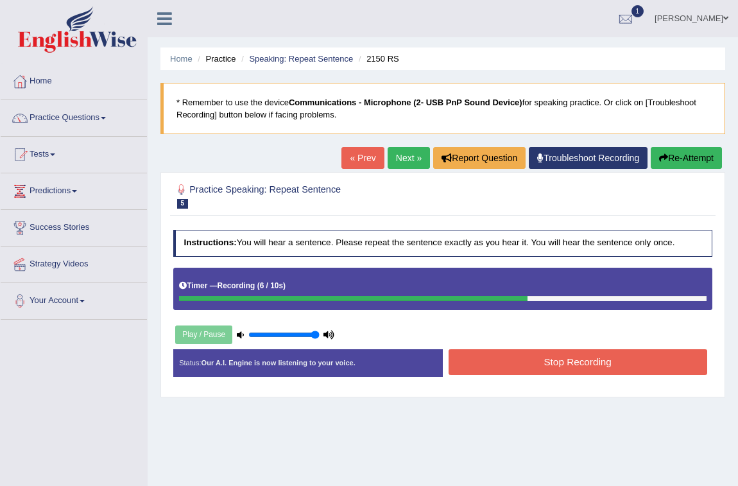
click at [602, 351] on button "Stop Recording" at bounding box center [578, 361] width 259 height 25
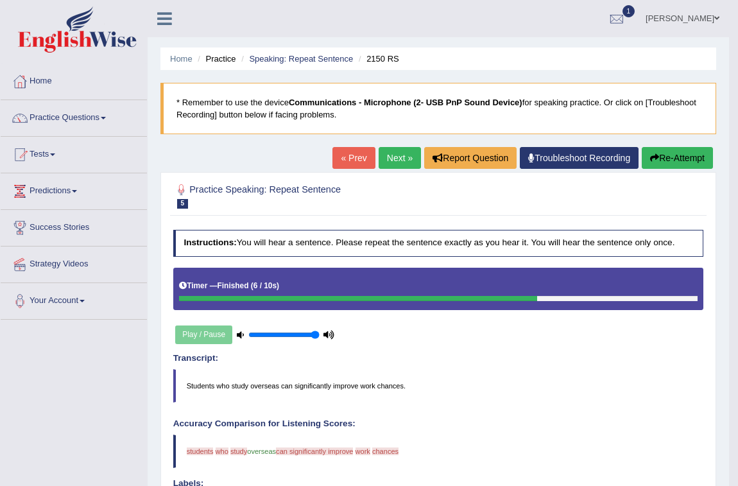
click at [385, 160] on link "Next »" at bounding box center [400, 158] width 42 height 22
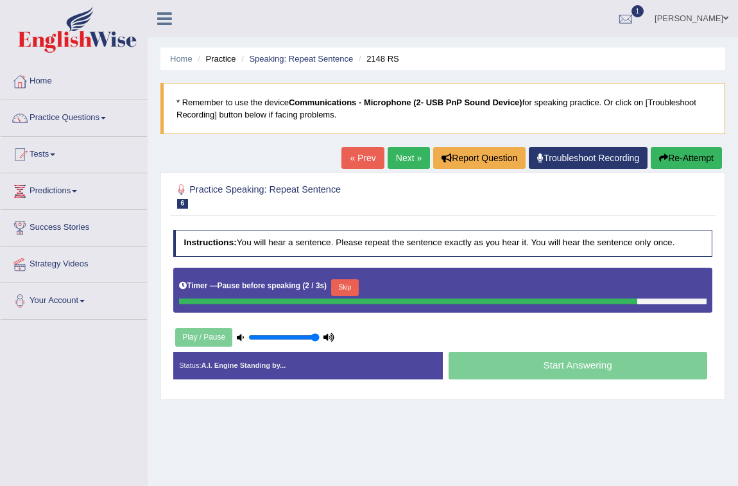
click at [342, 282] on button "Skip" at bounding box center [345, 287] width 28 height 17
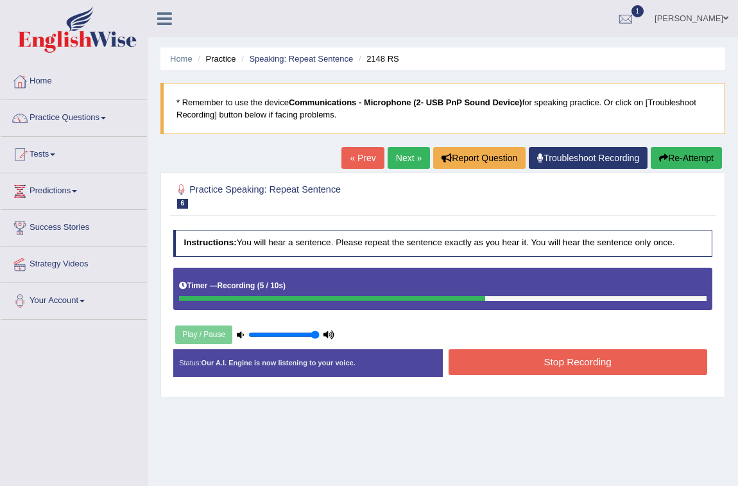
click at [537, 369] on button "Stop Recording" at bounding box center [578, 361] width 259 height 25
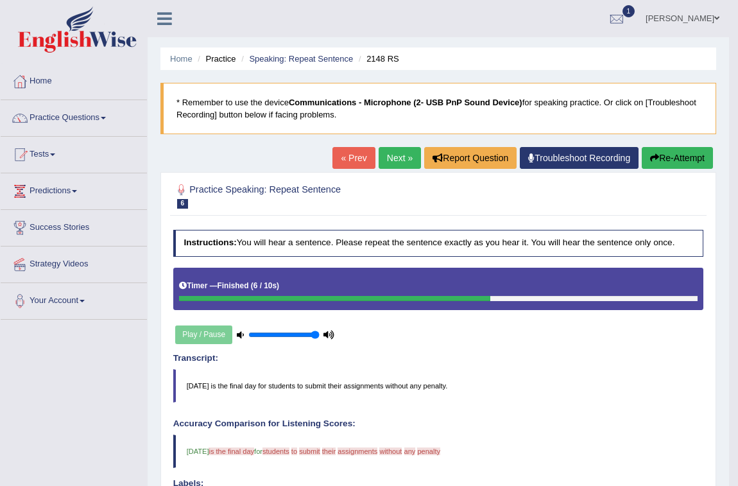
click at [395, 156] on link "Next »" at bounding box center [400, 158] width 42 height 22
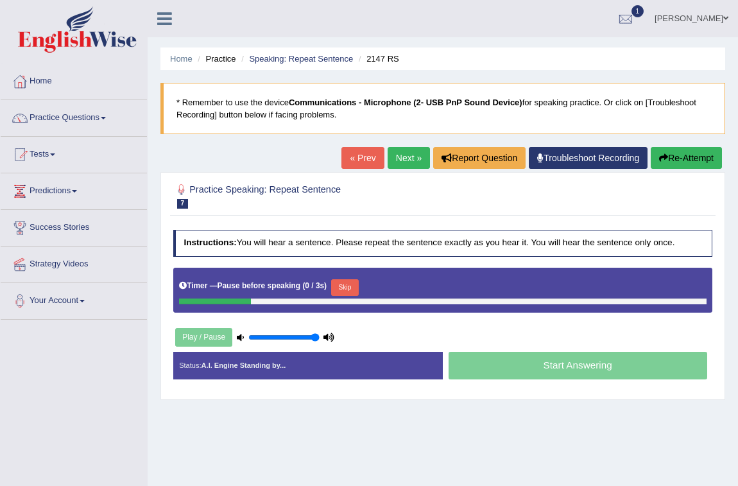
click at [359, 288] on button "Skip" at bounding box center [345, 287] width 28 height 17
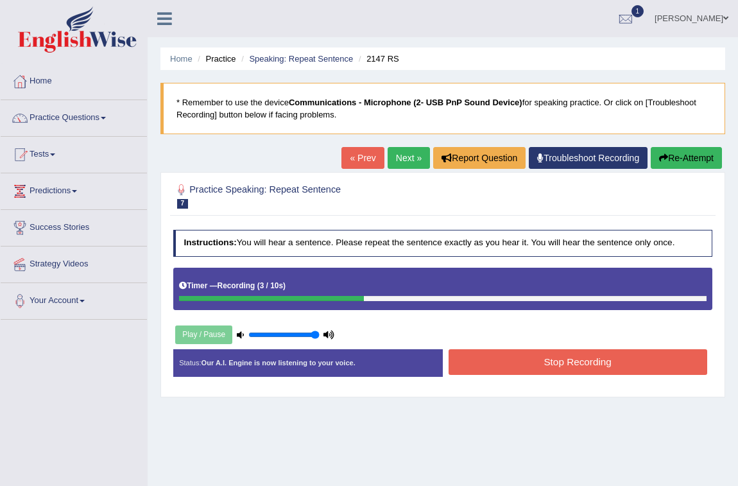
click at [523, 365] on button "Stop Recording" at bounding box center [578, 361] width 259 height 25
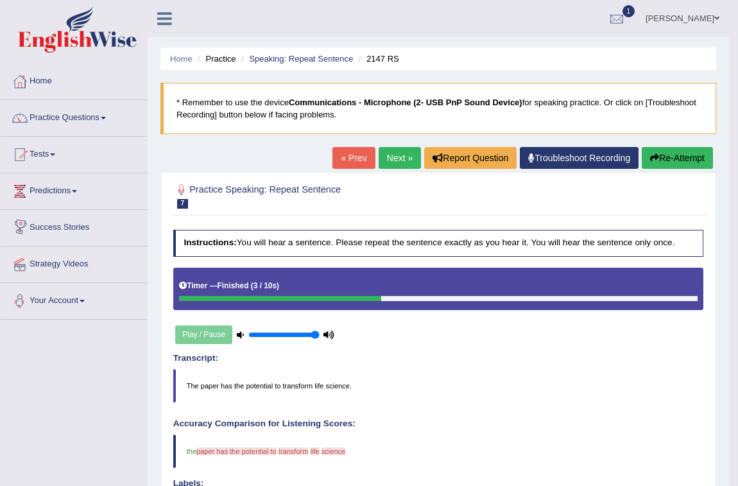
click at [399, 154] on link "Next »" at bounding box center [400, 158] width 42 height 22
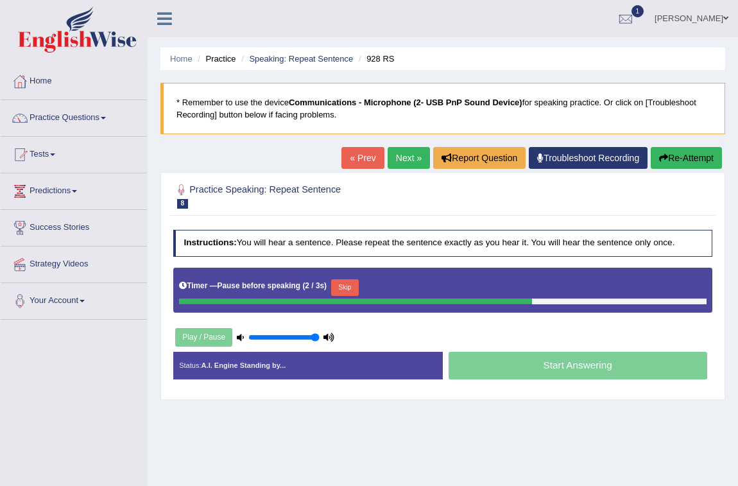
click at [340, 284] on button "Skip" at bounding box center [345, 287] width 28 height 17
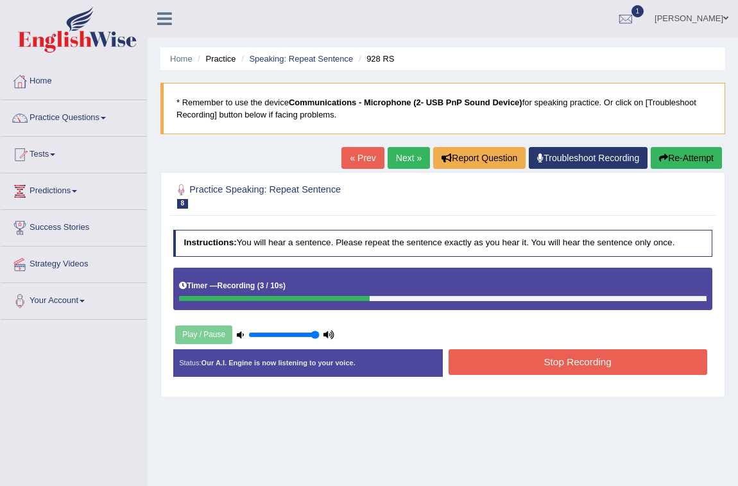
click at [570, 352] on button "Stop Recording" at bounding box center [578, 361] width 259 height 25
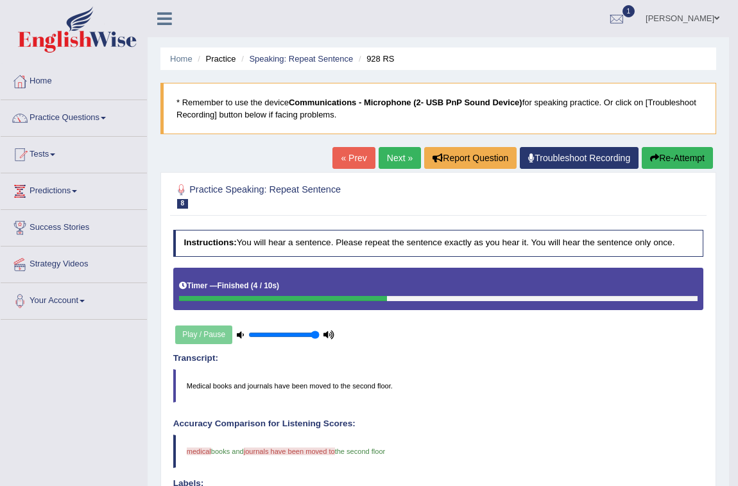
click at [395, 153] on link "Next »" at bounding box center [400, 158] width 42 height 22
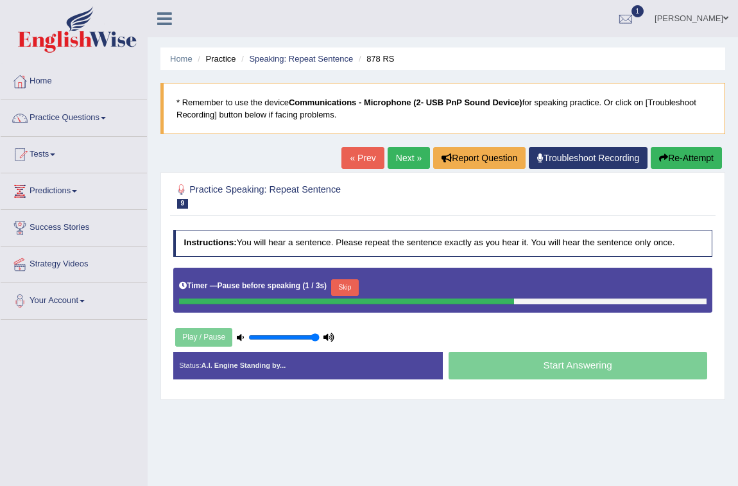
click at [343, 283] on button "Skip" at bounding box center [345, 287] width 28 height 17
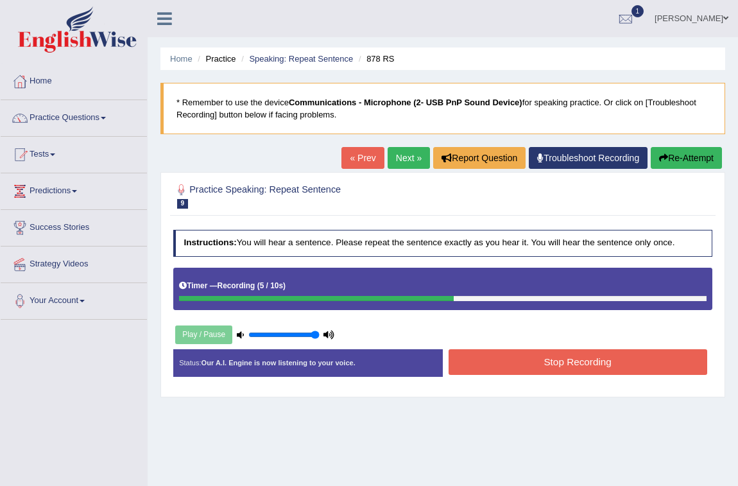
click at [573, 361] on button "Stop Recording" at bounding box center [578, 361] width 259 height 25
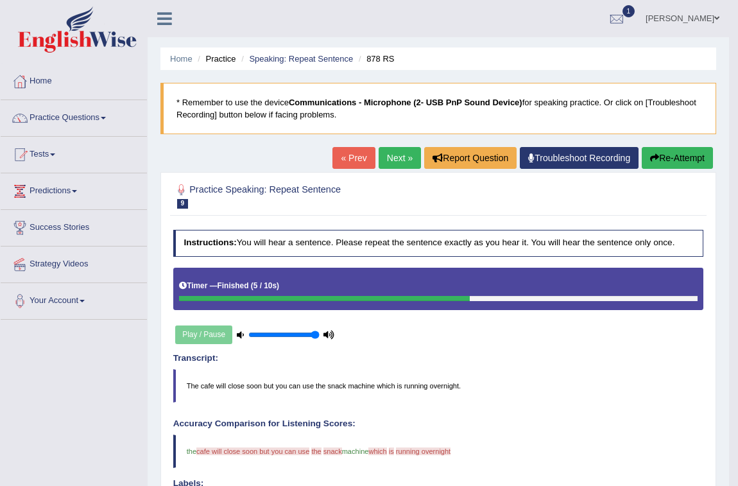
click at [383, 152] on link "Next »" at bounding box center [400, 158] width 42 height 22
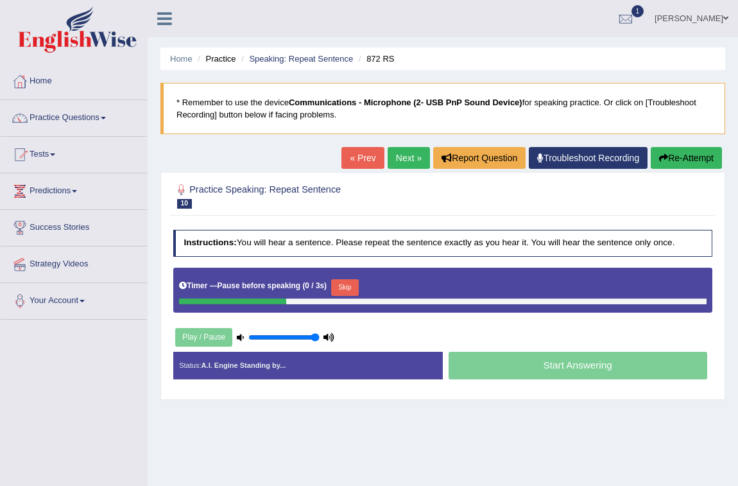
click at [347, 281] on button "Skip" at bounding box center [345, 287] width 28 height 17
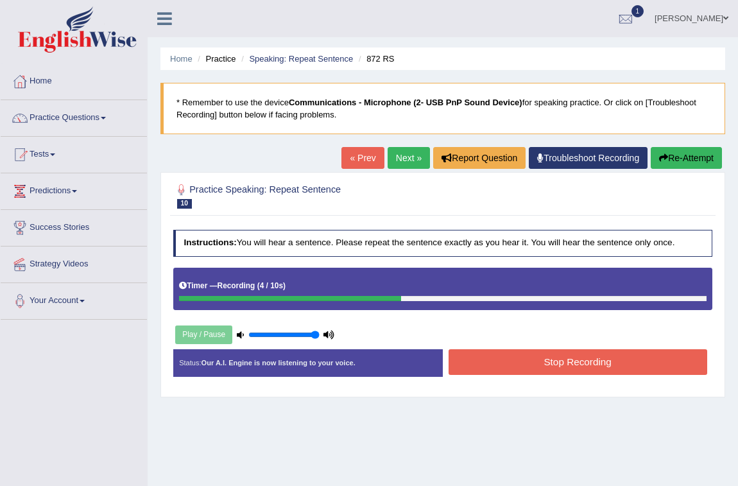
click at [532, 360] on button "Stop Recording" at bounding box center [578, 361] width 259 height 25
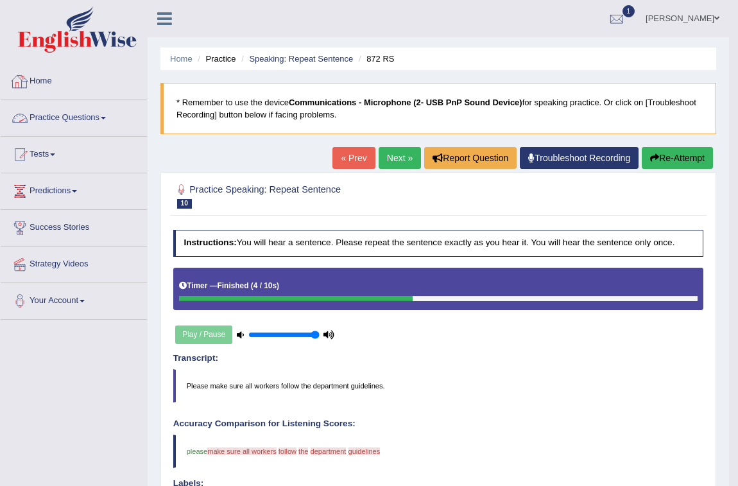
click at [22, 76] on div at bounding box center [19, 81] width 19 height 19
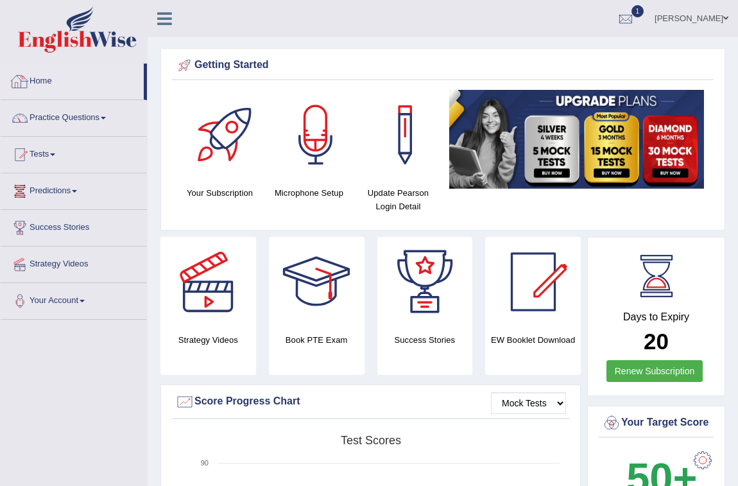
click at [44, 82] on link "Home" at bounding box center [72, 80] width 143 height 32
click at [52, 159] on link "Tests" at bounding box center [74, 153] width 146 height 32
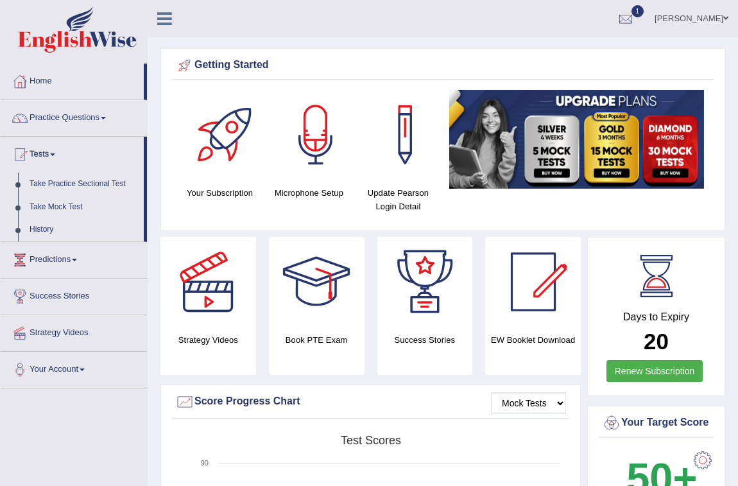
click at [45, 230] on link "History" at bounding box center [84, 229] width 120 height 23
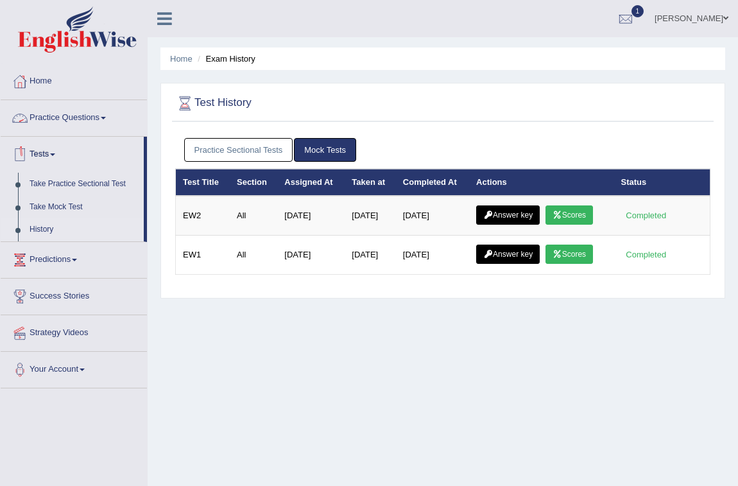
click at [74, 112] on link "Practice Questions" at bounding box center [74, 116] width 146 height 32
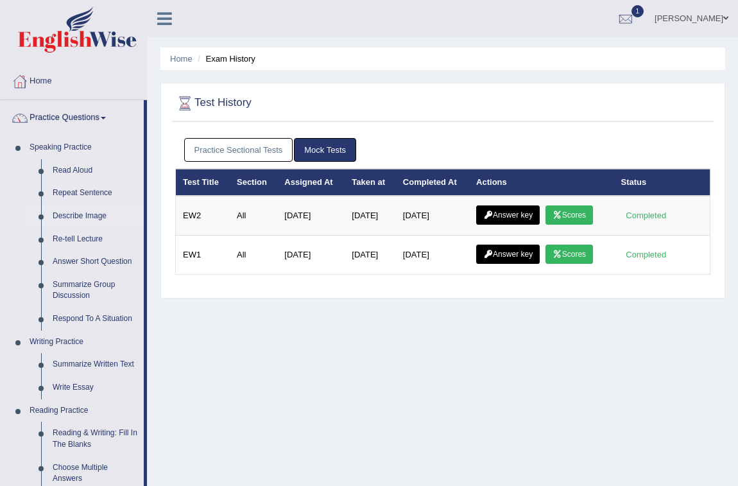
click at [80, 216] on link "Describe Image" at bounding box center [95, 216] width 97 height 23
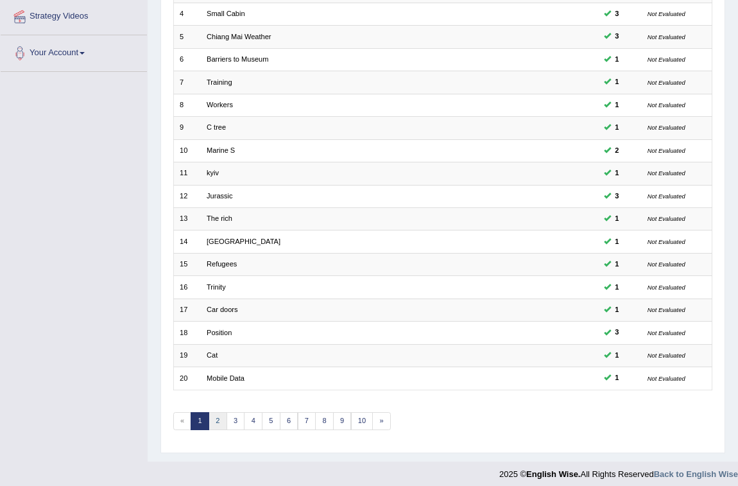
scroll to position [254, 0]
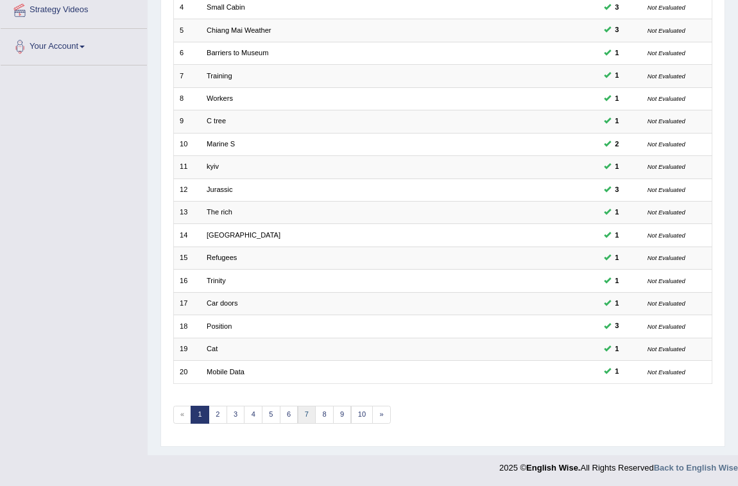
click at [311, 411] on link "7" at bounding box center [307, 415] width 19 height 18
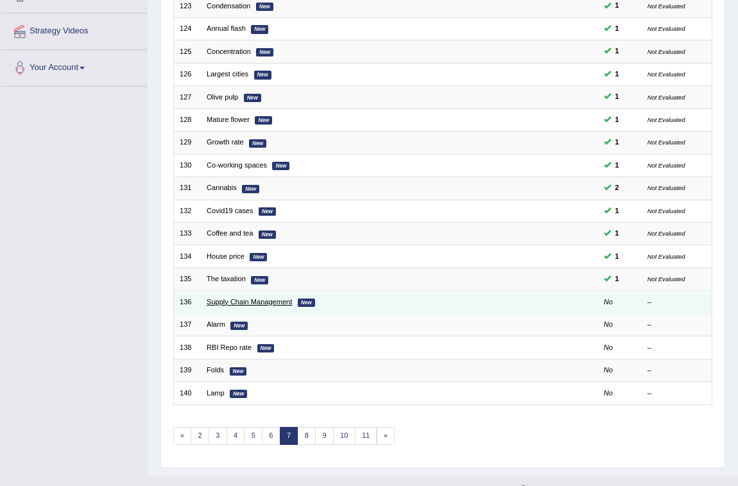
click at [266, 303] on link "Supply Chain Management" at bounding box center [249, 302] width 85 height 8
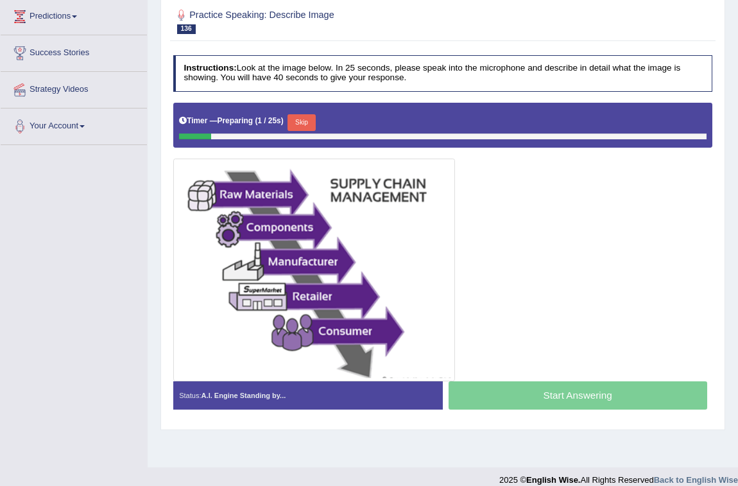
click at [311, 118] on button "Skip" at bounding box center [302, 122] width 28 height 17
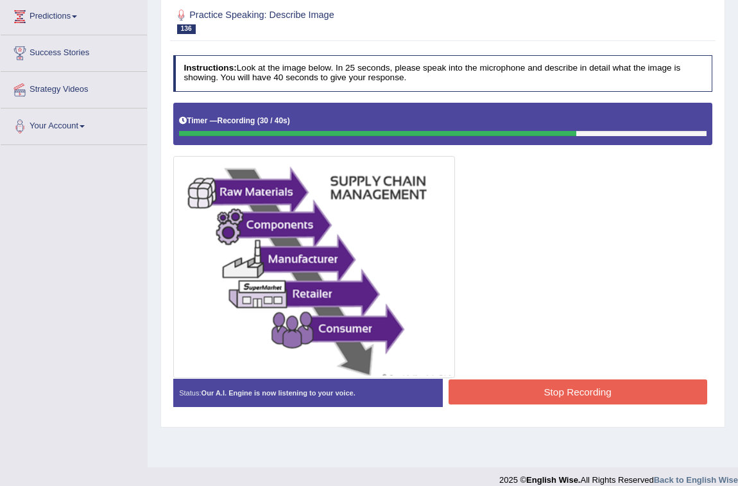
click at [640, 388] on button "Stop Recording" at bounding box center [578, 391] width 259 height 25
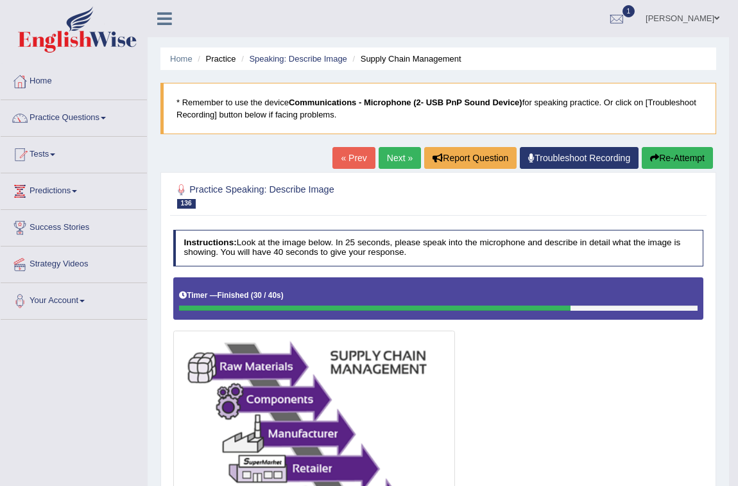
click at [390, 155] on link "Next »" at bounding box center [400, 158] width 42 height 22
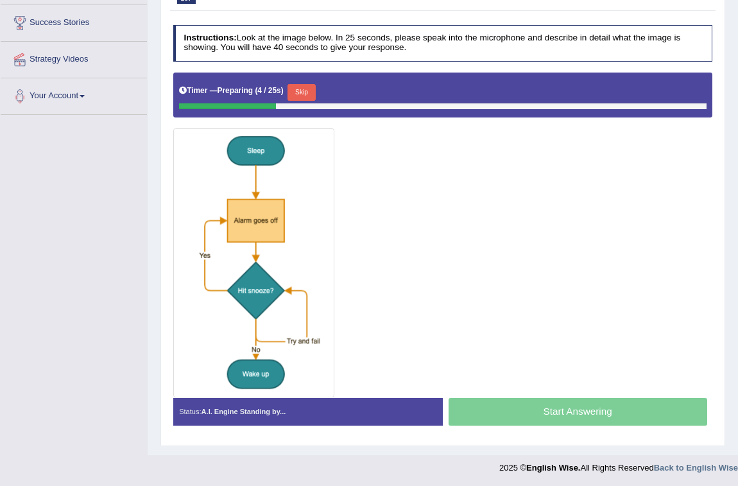
click at [299, 93] on button "Skip" at bounding box center [302, 92] width 28 height 17
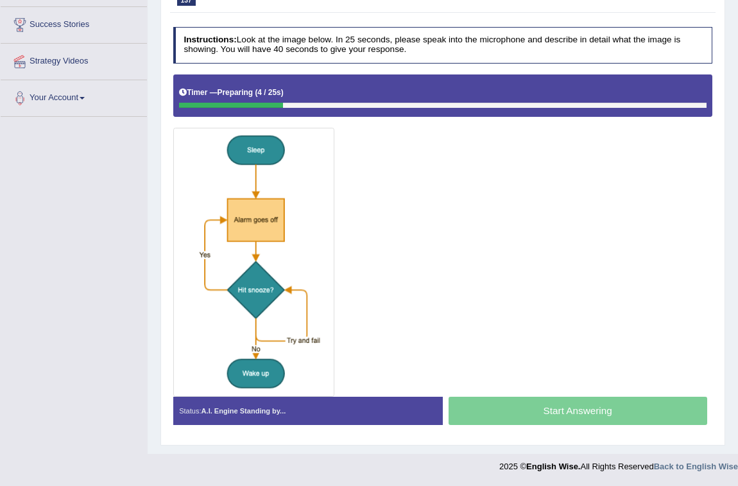
scroll to position [202, 0]
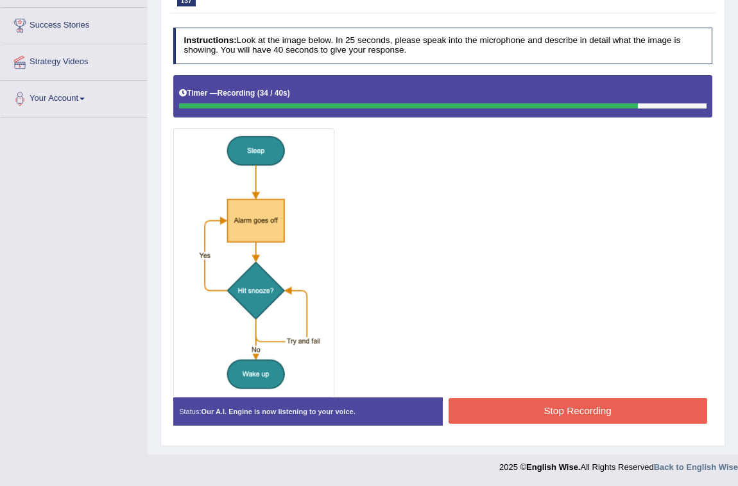
click at [571, 417] on button "Stop Recording" at bounding box center [578, 410] width 259 height 25
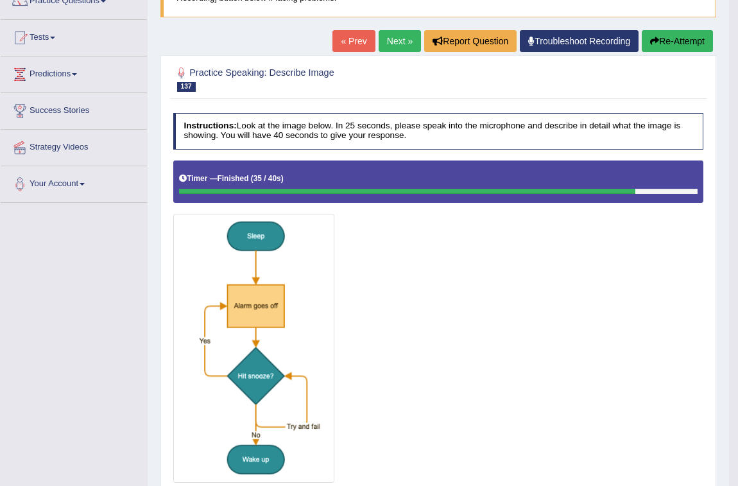
scroll to position [0, 0]
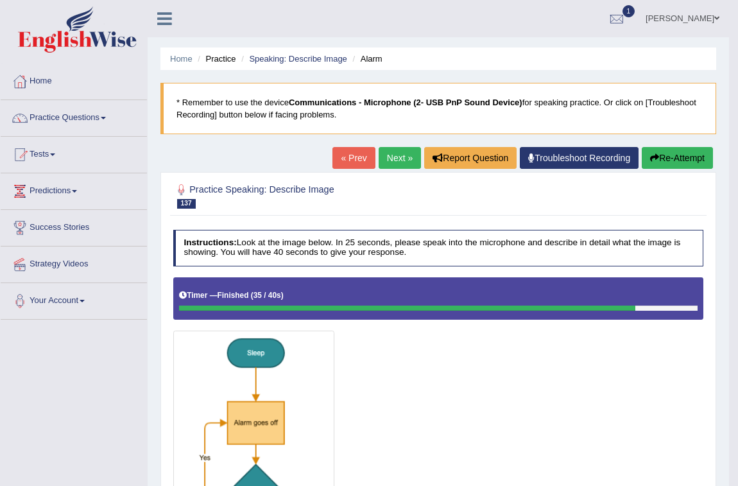
click at [399, 158] on link "Next »" at bounding box center [400, 158] width 42 height 22
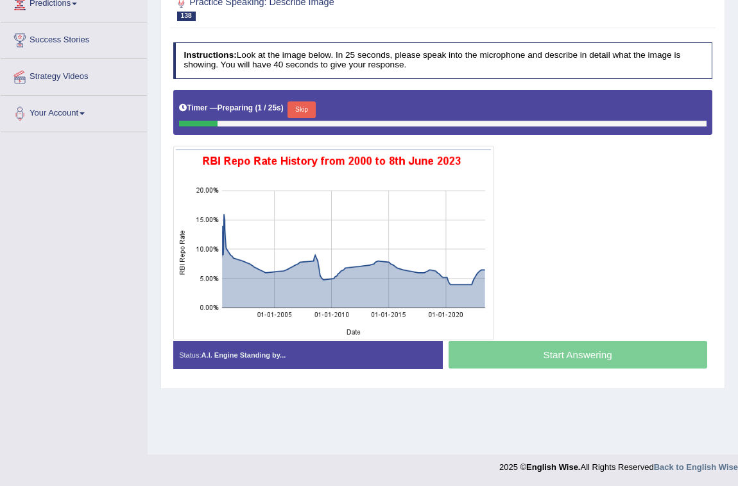
click at [301, 107] on button "Skip" at bounding box center [302, 109] width 28 height 17
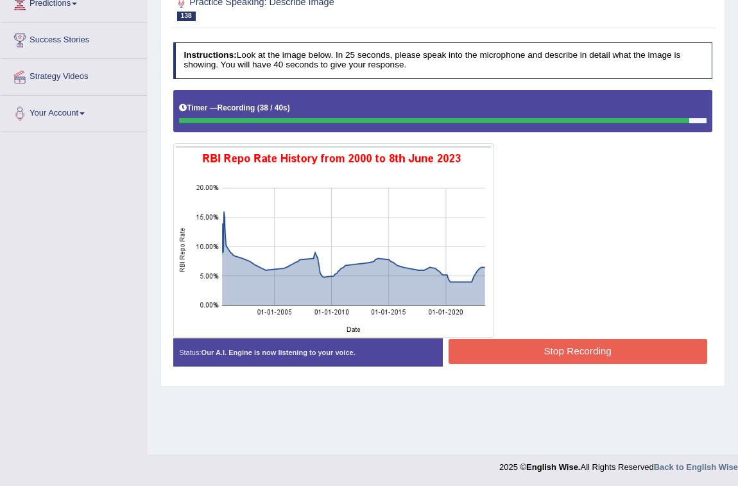
click at [609, 352] on button "Stop Recording" at bounding box center [578, 351] width 259 height 25
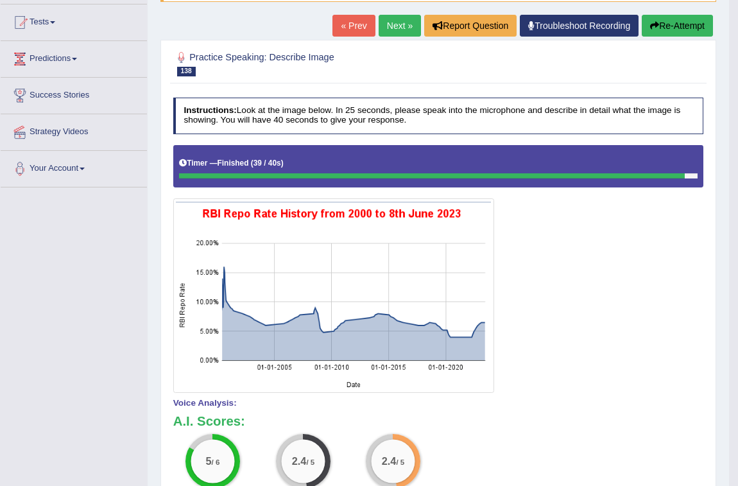
scroll to position [58, 0]
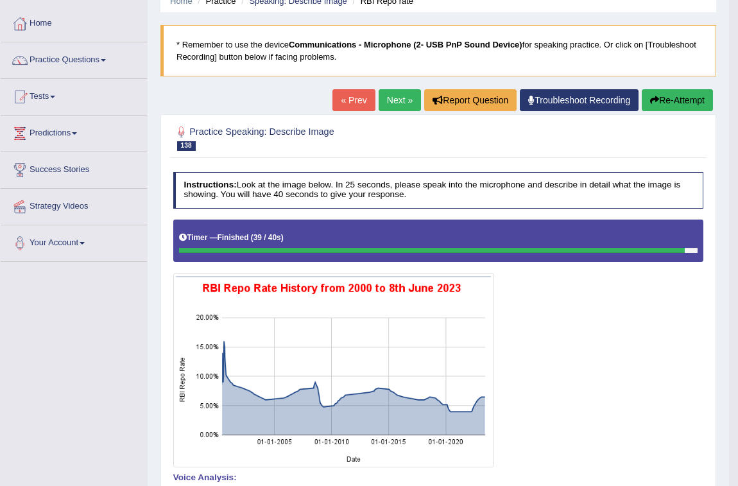
click at [410, 100] on link "Next »" at bounding box center [400, 100] width 42 height 22
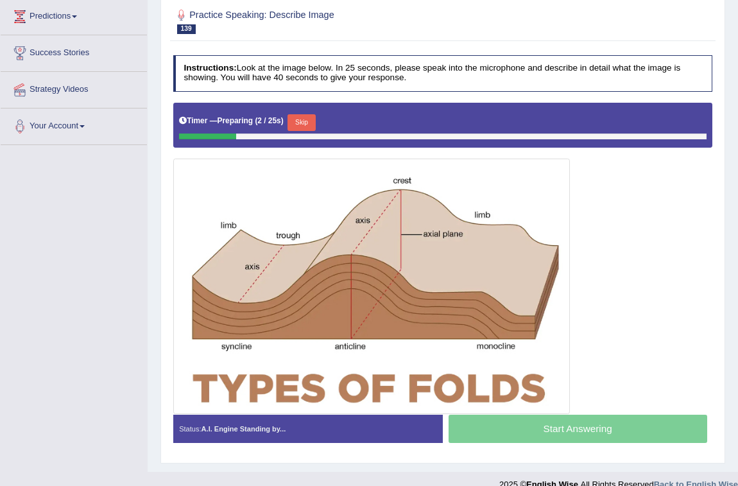
click at [303, 126] on button "Skip" at bounding box center [302, 122] width 28 height 17
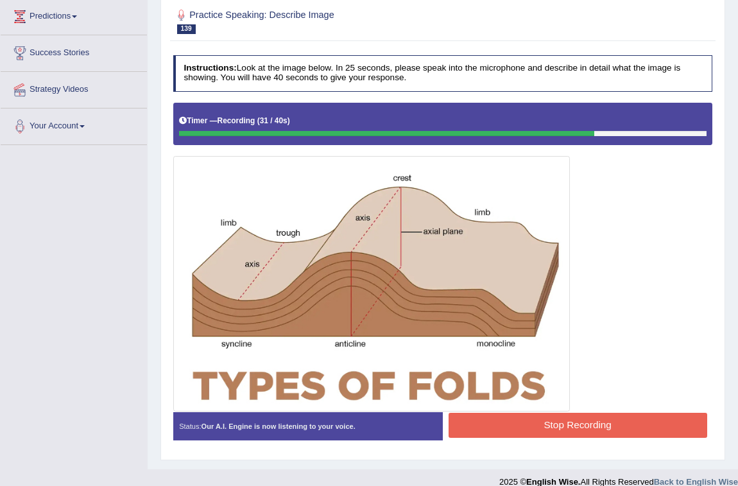
click at [551, 426] on button "Stop Recording" at bounding box center [578, 425] width 259 height 25
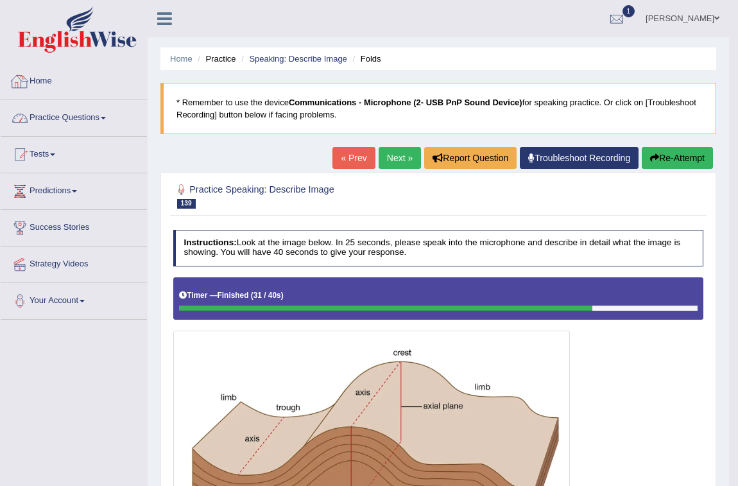
click at [51, 90] on link "Home" at bounding box center [74, 80] width 146 height 32
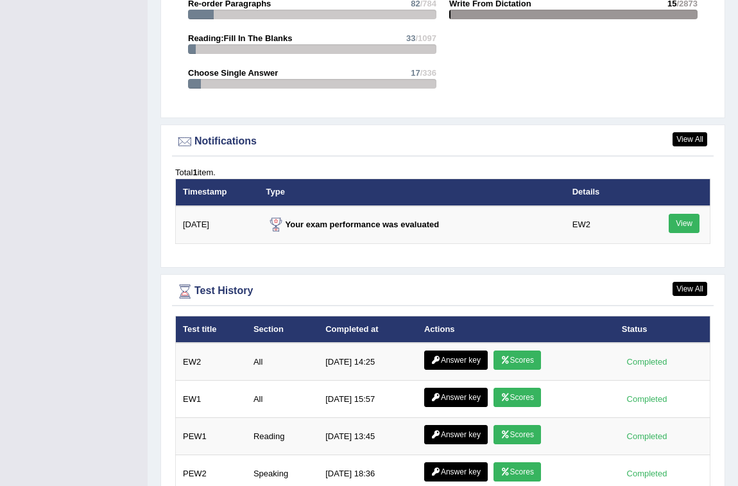
scroll to position [1459, 0]
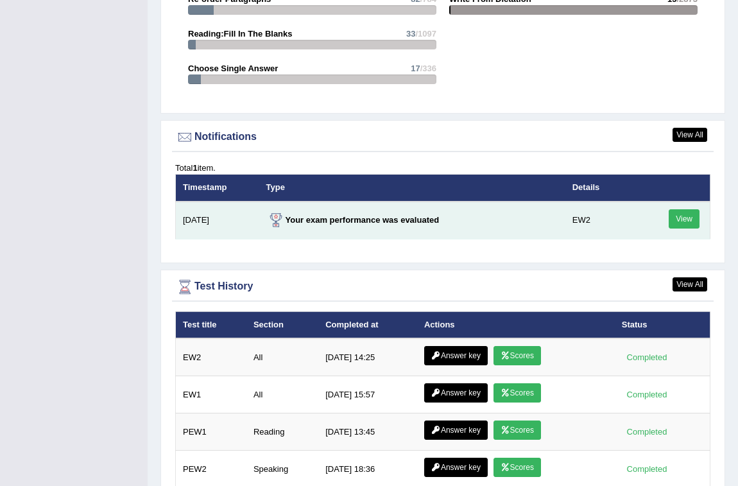
click at [677, 227] on link "View" at bounding box center [684, 218] width 31 height 19
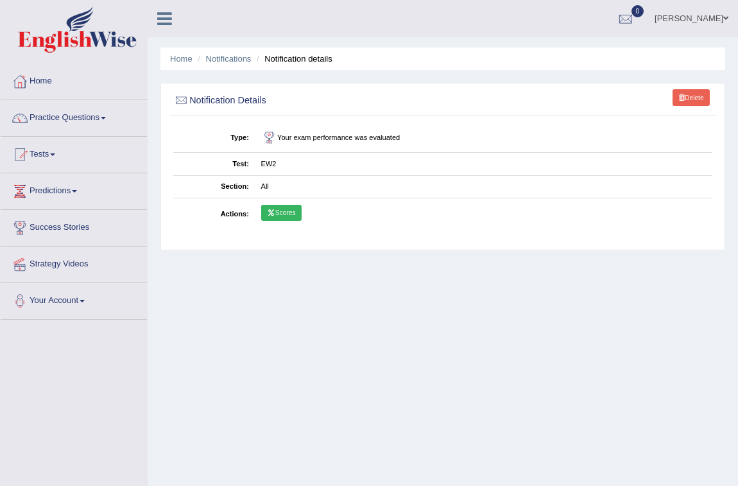
click at [277, 205] on link "Scores" at bounding box center [281, 213] width 40 height 17
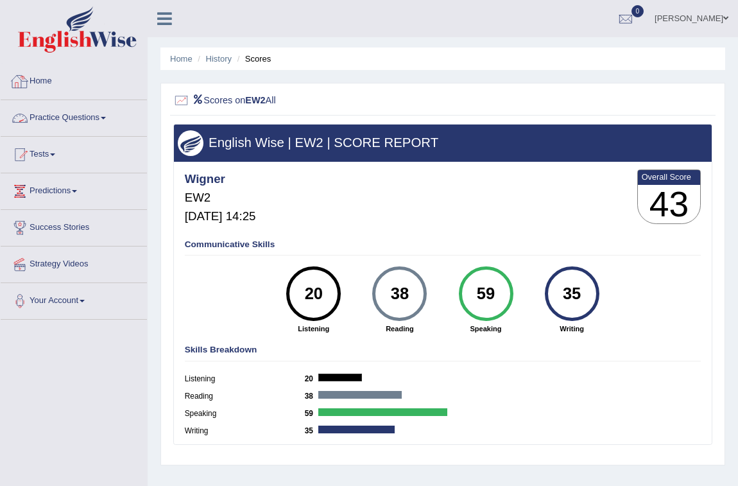
click at [44, 82] on link "Home" at bounding box center [74, 80] width 146 height 32
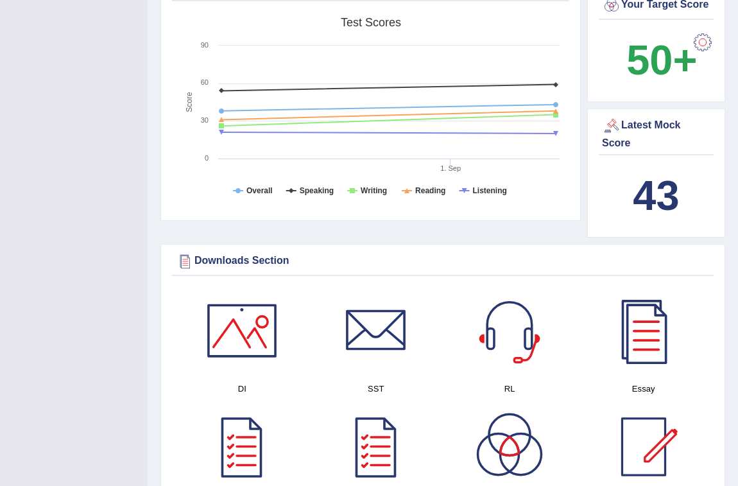
scroll to position [525, 0]
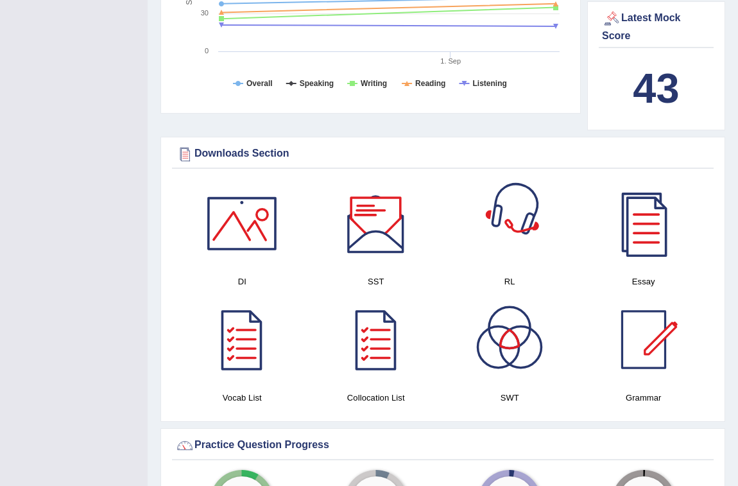
click at [335, 239] on div at bounding box center [376, 223] width 90 height 90
